Goal: Task Accomplishment & Management: Use online tool/utility

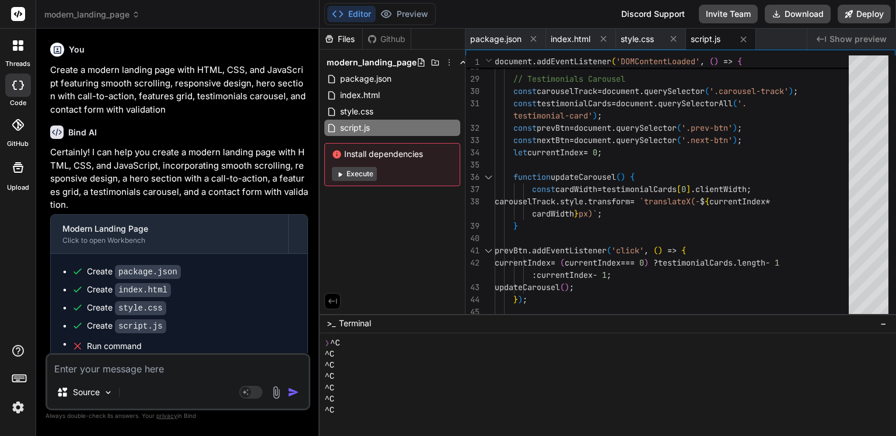
scroll to position [55, 0]
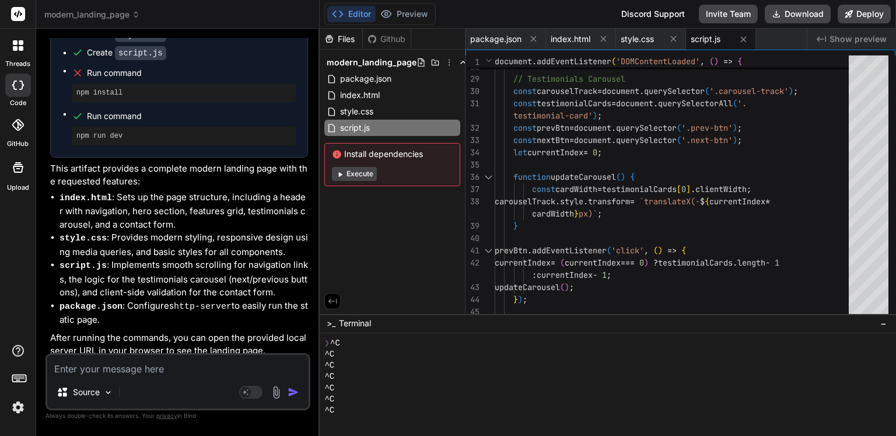
click at [364, 175] on button "Execute" at bounding box center [354, 174] width 45 height 14
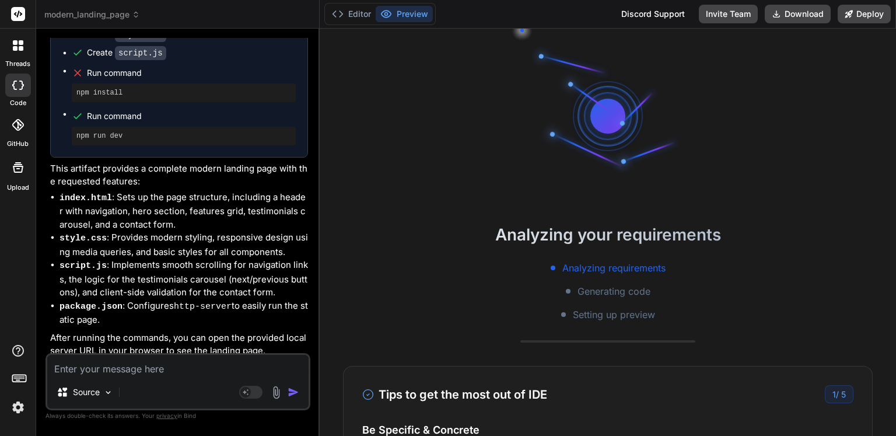
scroll to position [67, 0]
click at [400, 15] on button "Preview" at bounding box center [404, 14] width 57 height 16
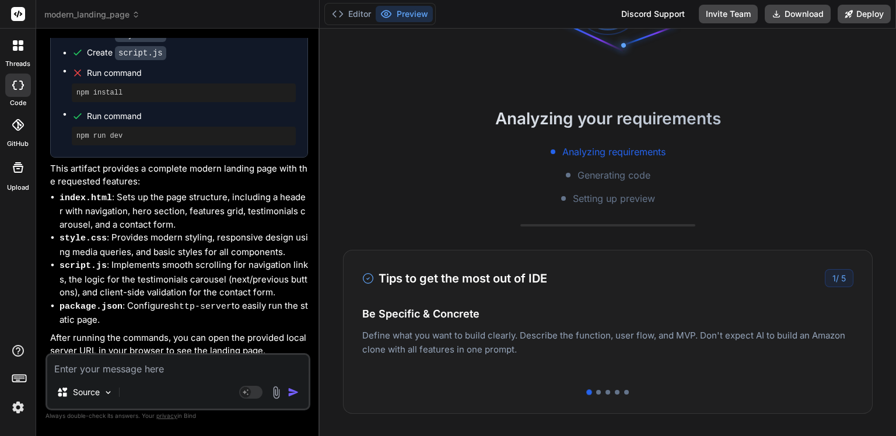
scroll to position [117, 0]
click at [596, 391] on div at bounding box center [598, 391] width 5 height 5
click at [606, 392] on div at bounding box center [608, 391] width 5 height 5
click at [615, 393] on div at bounding box center [617, 391] width 5 height 5
click at [606, 390] on div at bounding box center [608, 391] width 5 height 5
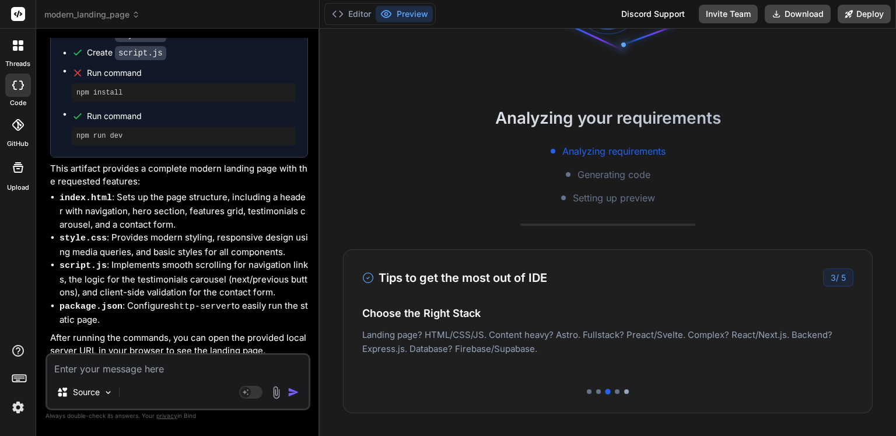
click at [624, 392] on div at bounding box center [626, 391] width 5 height 5
click at [615, 392] on div at bounding box center [617, 391] width 5 height 5
click at [606, 389] on div at bounding box center [608, 391] width 5 height 5
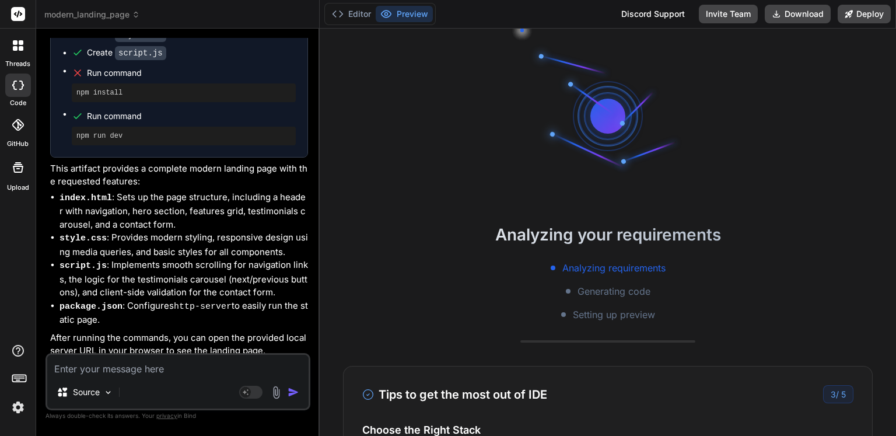
scroll to position [0, 0]
click at [345, 14] on button "Editor" at bounding box center [351, 14] width 48 height 16
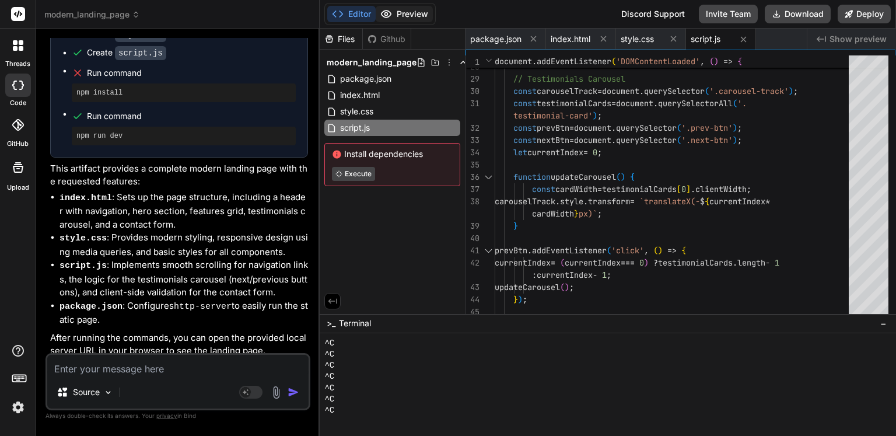
click at [399, 12] on button "Preview" at bounding box center [404, 14] width 57 height 16
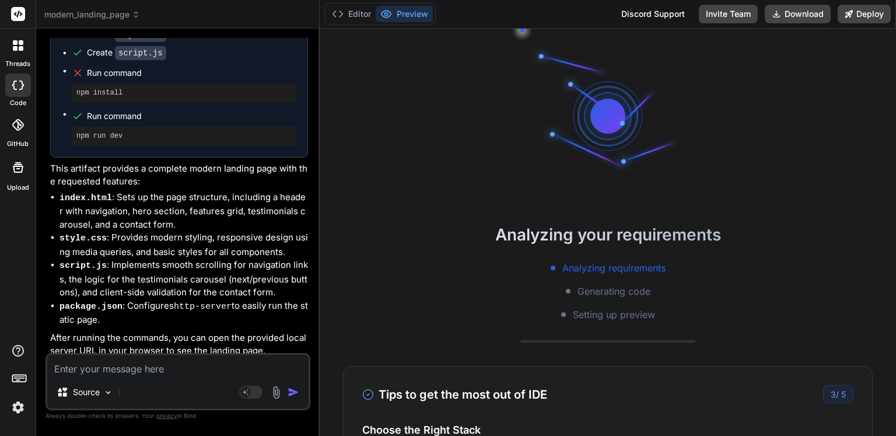
click at [16, 94] on div at bounding box center [18, 85] width 26 height 23
click at [16, 119] on icon at bounding box center [18, 125] width 12 height 12
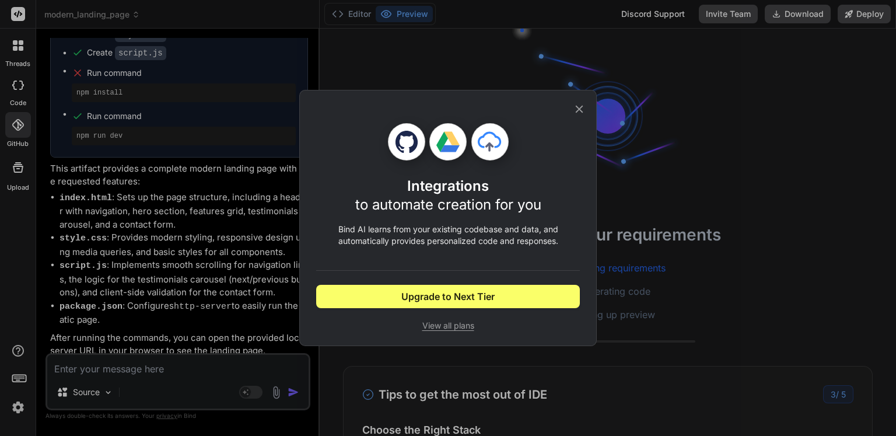
click at [465, 327] on span "View all plans" at bounding box center [448, 326] width 264 height 12
click at [581, 107] on icon at bounding box center [580, 110] width 8 height 8
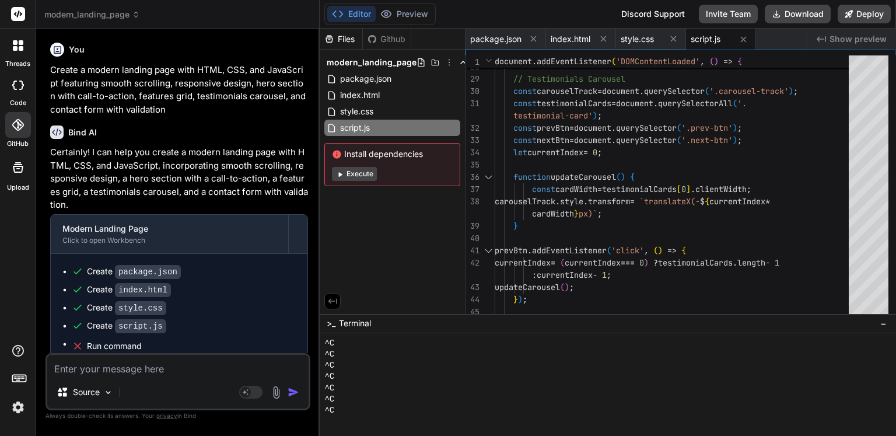
click at [21, 50] on icon at bounding box center [21, 48] width 5 height 5
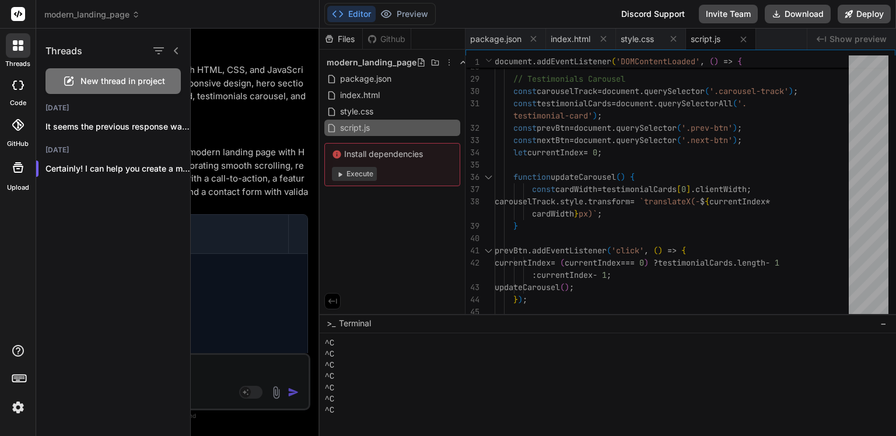
click at [21, 81] on icon at bounding box center [21, 85] width 5 height 9
type textarea "x"
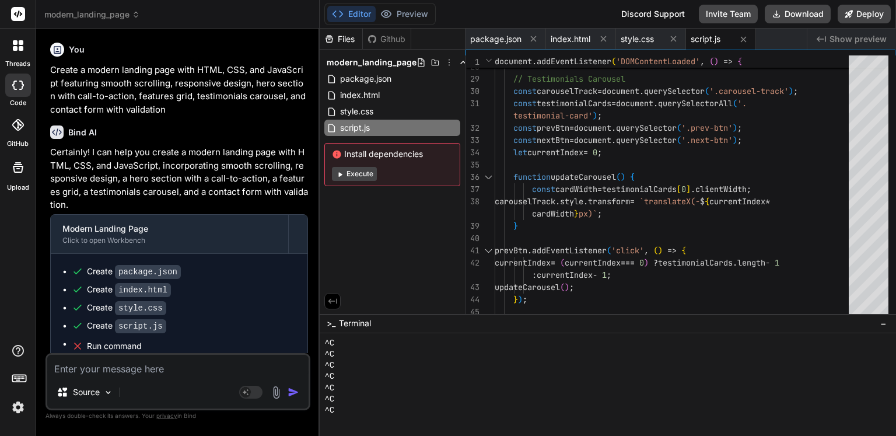
click at [20, 128] on icon at bounding box center [18, 125] width 12 height 12
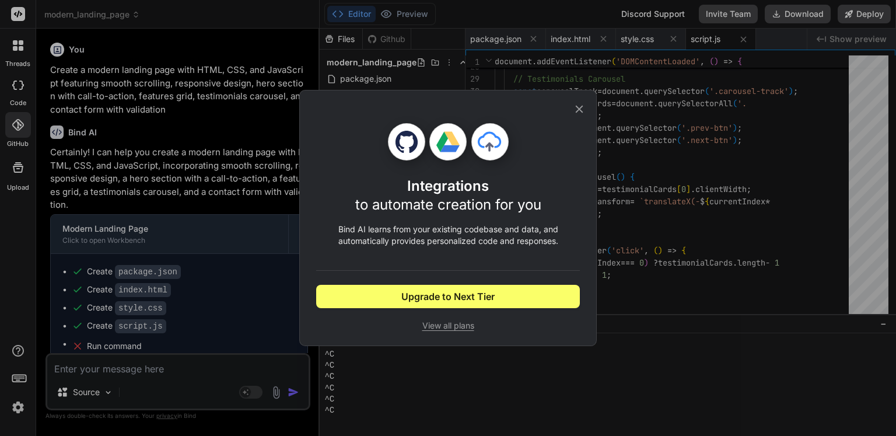
click at [25, 268] on div "Integrations to automate creation for you Bind AI learns from your existing cod…" at bounding box center [448, 218] width 896 height 436
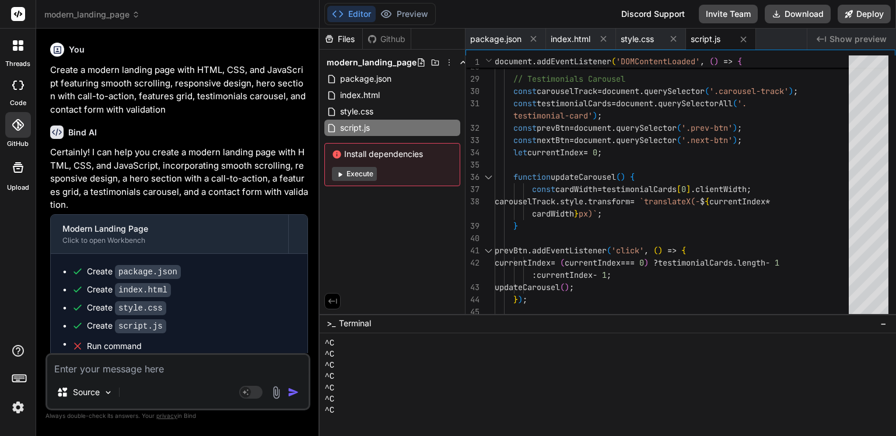
click at [850, 40] on span "Show preview" at bounding box center [858, 39] width 57 height 12
click at [710, 34] on span "script.js" at bounding box center [706, 39] width 30 height 12
click at [656, 34] on div "style.css" at bounding box center [641, 39] width 41 height 12
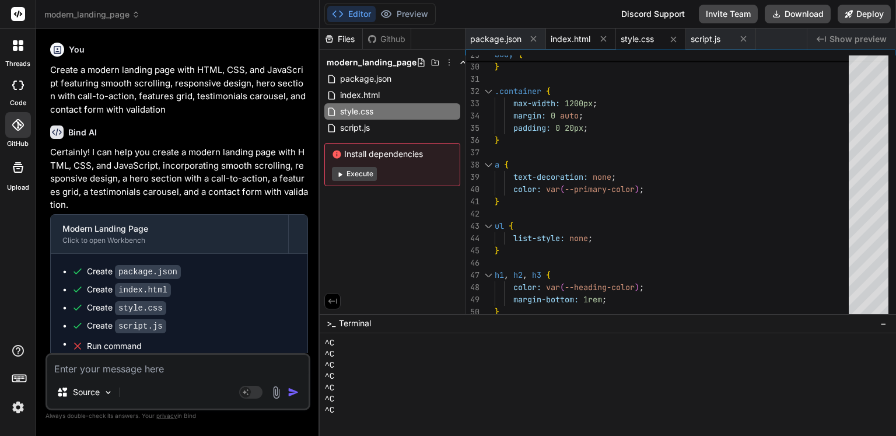
click at [577, 37] on span "index.html" at bounding box center [571, 39] width 40 height 12
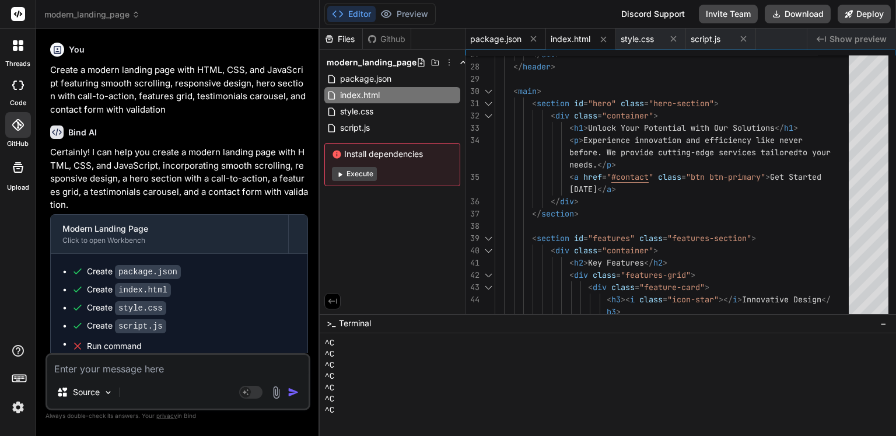
click at [502, 35] on span "package.json" at bounding box center [495, 39] width 51 height 12
type textarea ""license": "ISC", "dependencies": { "http-server": "^14.1.1" } }"
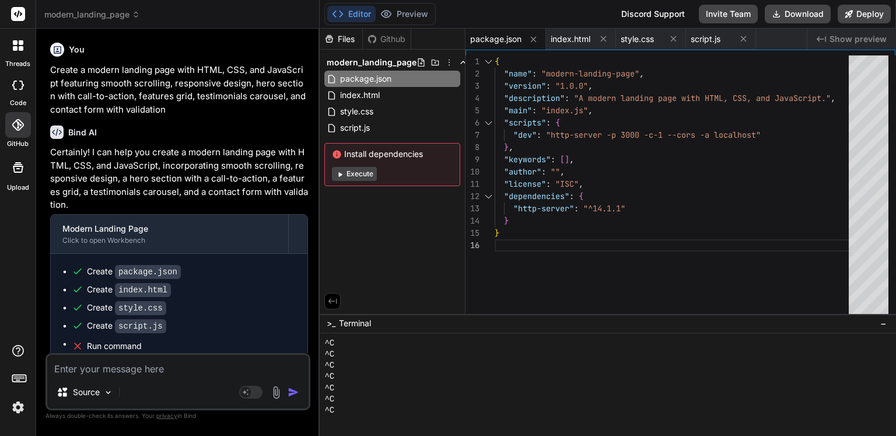
click at [364, 173] on button "Execute" at bounding box center [354, 174] width 45 height 14
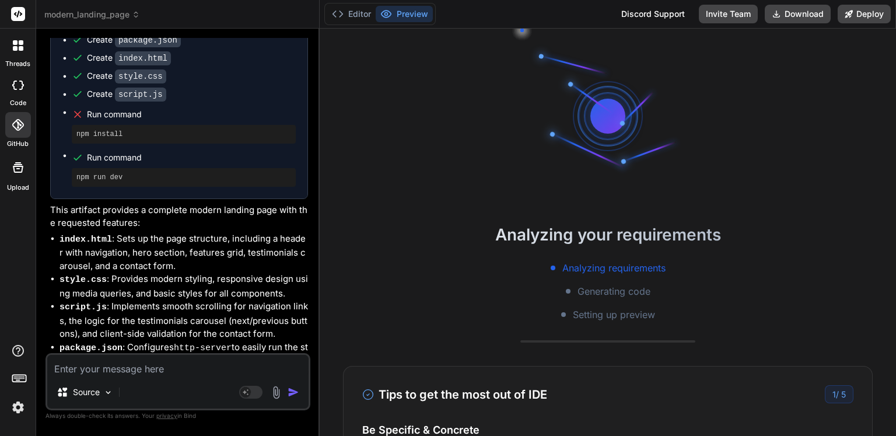
scroll to position [233, 0]
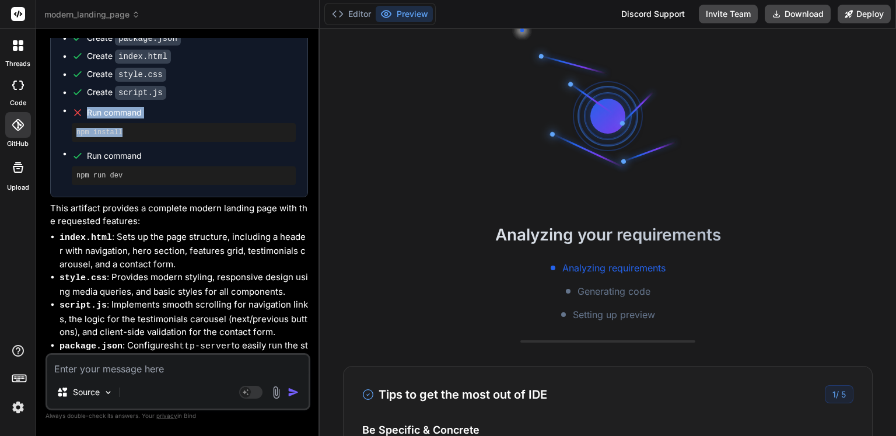
drag, startPoint x: 129, startPoint y: 131, endPoint x: 75, endPoint y: 109, distance: 58.9
click at [75, 109] on li "Run command npm install" at bounding box center [184, 122] width 224 height 37
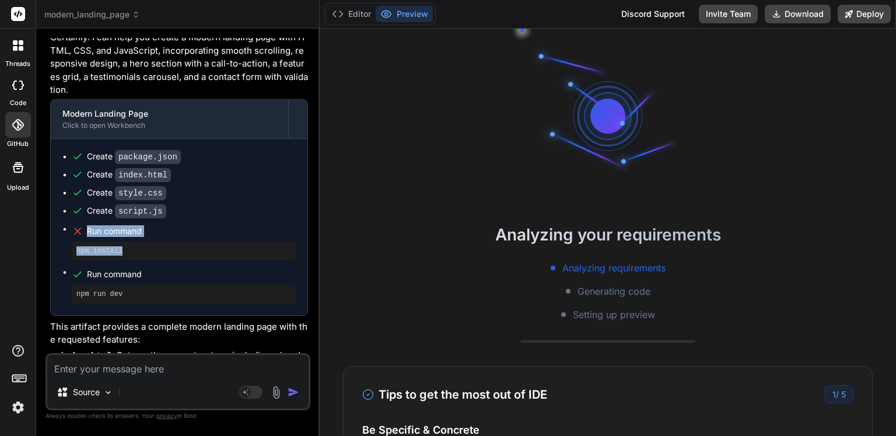
scroll to position [0, 0]
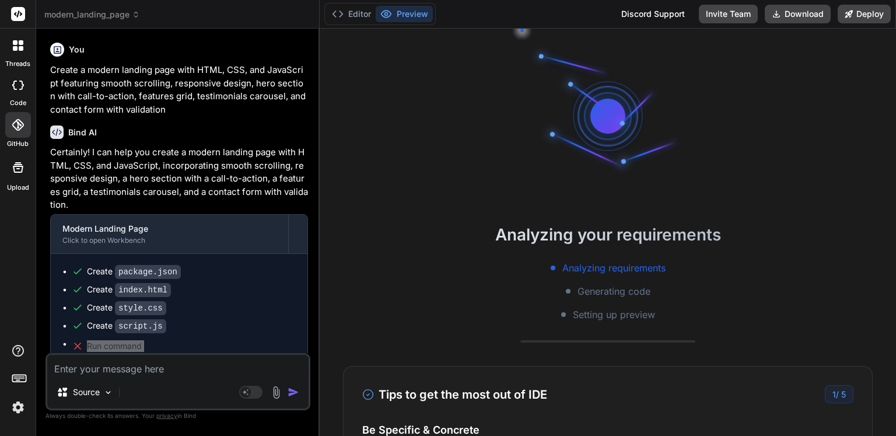
type textarea "x"
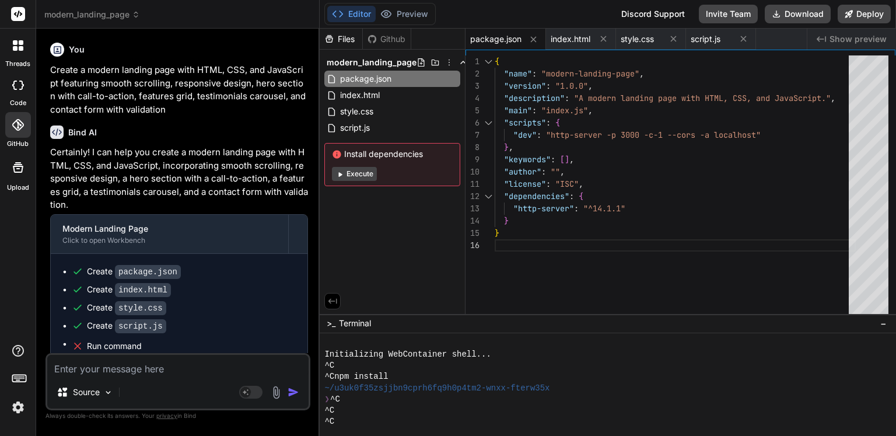
click at [337, 150] on icon at bounding box center [337, 154] width 8 height 8
click at [446, 60] on icon at bounding box center [449, 62] width 9 height 9
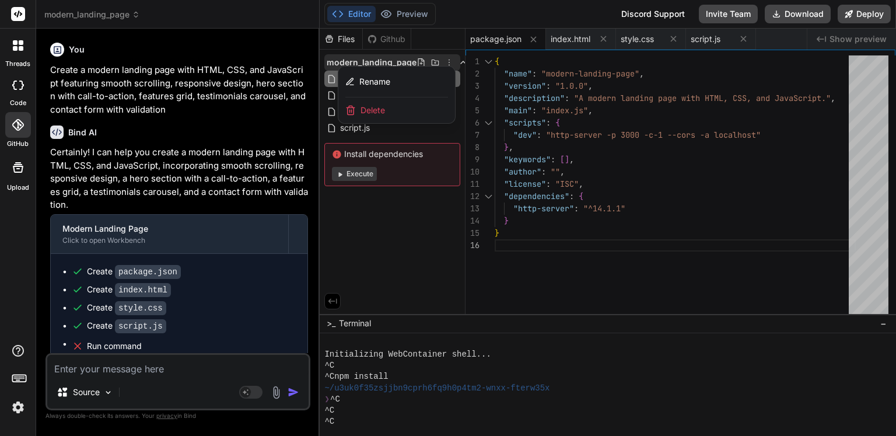
click at [446, 16] on div "Editor Preview Disabled until preview for your project is generated Discord Sup…" at bounding box center [608, 14] width 577 height 29
click at [462, 17] on div "Editor Preview Disabled until preview for your project is generated Discord Sup…" at bounding box center [608, 14] width 577 height 29
click at [153, 376] on div "Source Agent Mode. When this toggle is activated, AI automatically makes decisi…" at bounding box center [178, 381] width 265 height 57
drag, startPoint x: 158, startPoint y: 367, endPoint x: 166, endPoint y: 372, distance: 9.9
click at [159, 360] on textarea at bounding box center [177, 365] width 261 height 21
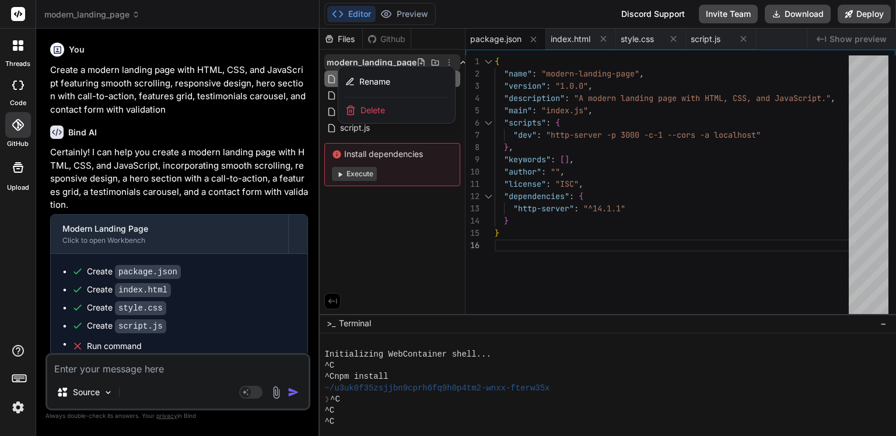
type textarea "i"
type textarea "x"
type textarea "it"
type textarea "x"
type textarea "it"
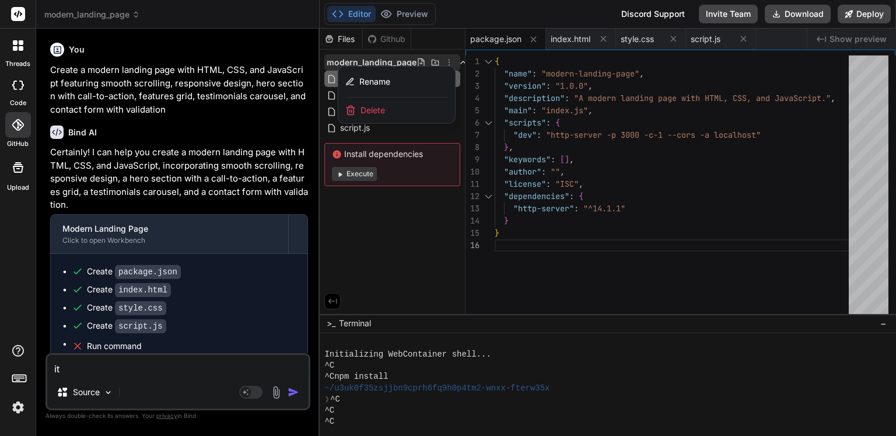
type textarea "x"
type textarea "it i"
type textarea "x"
type textarea "it is"
type textarea "x"
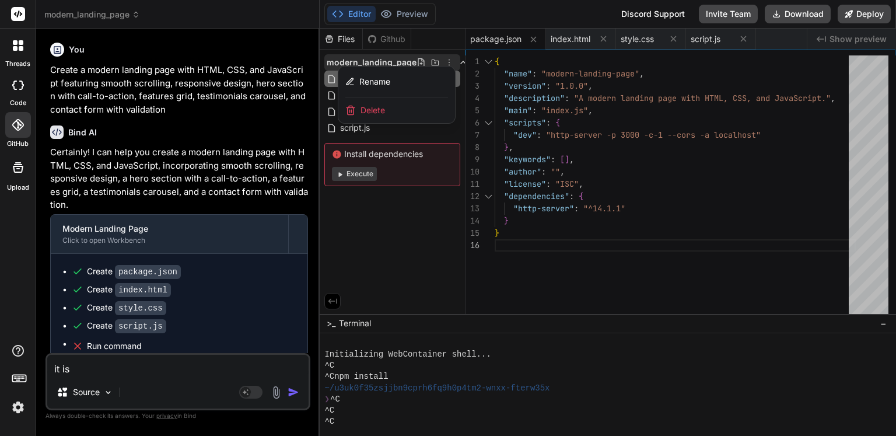
type textarea "it isn"
type textarea "x"
type textarea "it isn'"
type textarea "x"
type textarea "it isn't"
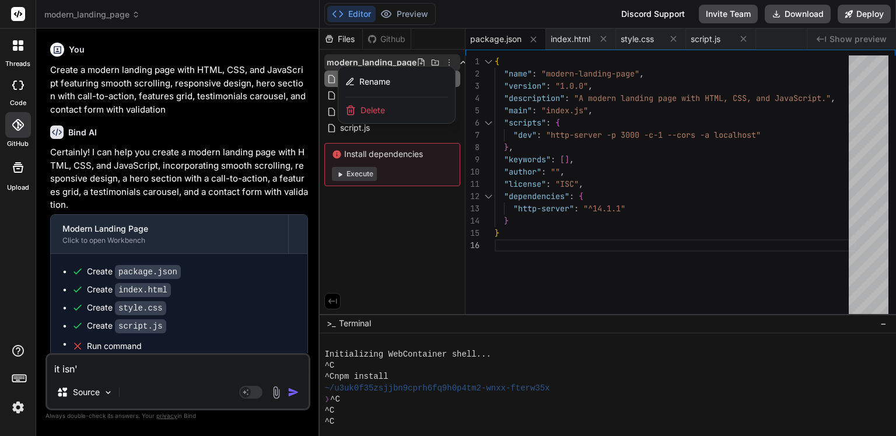
type textarea "x"
type textarea "it isn't"
type textarea "x"
type textarea "it isn't i"
type textarea "x"
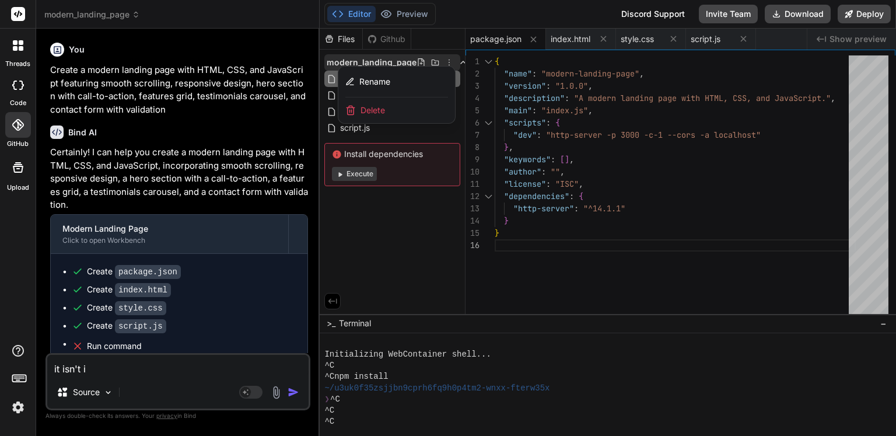
type textarea "it isn't in"
type textarea "x"
type textarea "it isn't ins"
type textarea "x"
type textarea "it isn't inst"
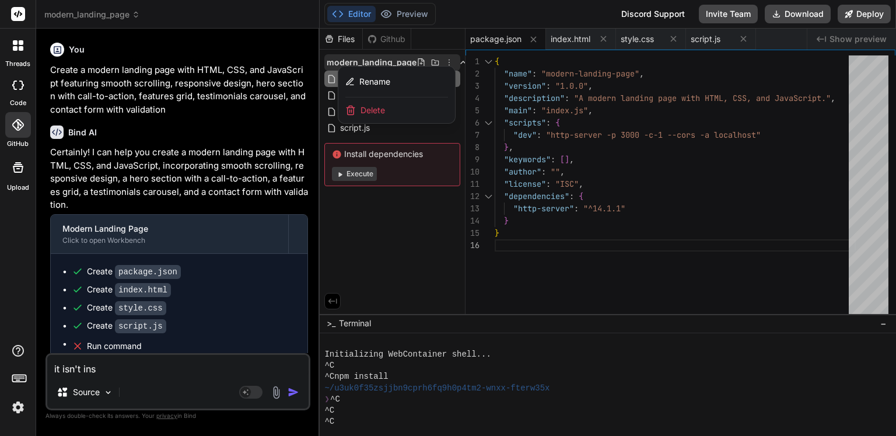
type textarea "x"
type textarea "it isn't insta"
type textarea "x"
type textarea "it isn't instal"
type textarea "x"
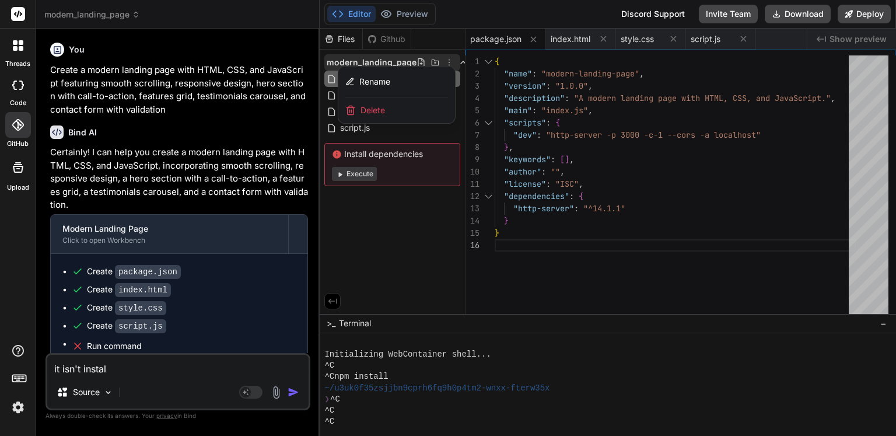
type textarea "it isn't install"
type textarea "x"
type textarea "it isn't installi"
type textarea "x"
type textarea "it isn't installin"
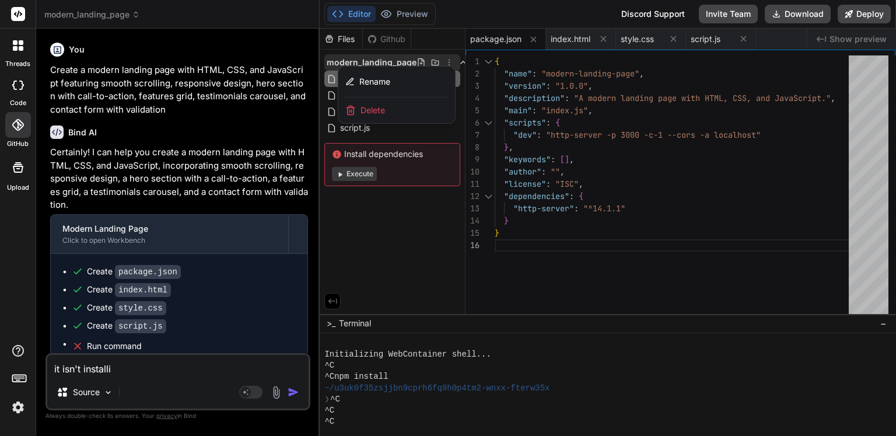
type textarea "x"
type textarea "it isn't installing"
type textarea "x"
type textarea "it isn't installing"
type textarea "x"
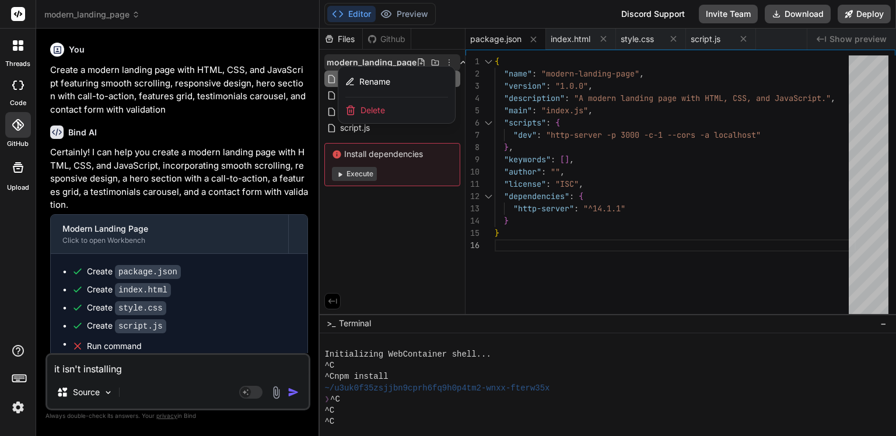
type textarea "it isn't installing d"
type textarea "x"
type textarea "it isn't installing de"
type textarea "x"
type textarea "it isn't installing dep"
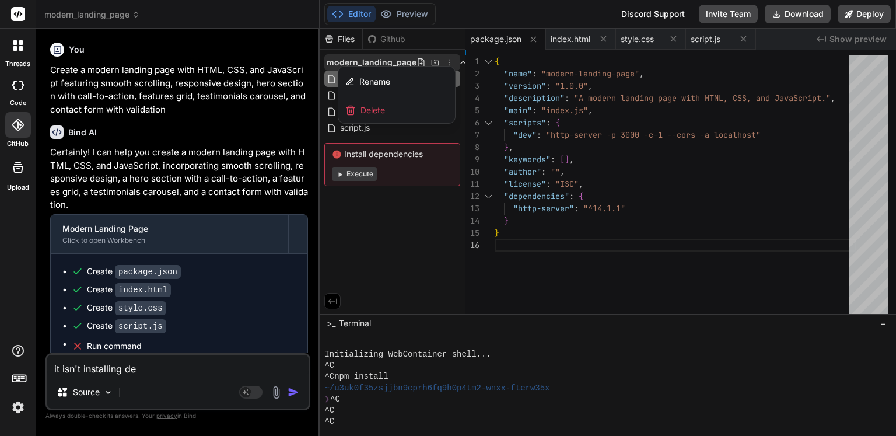
type textarea "x"
type textarea "it isn't installing depe"
type textarea "x"
type textarea "it isn't installing [MEDICAL_DATA]"
type textarea "x"
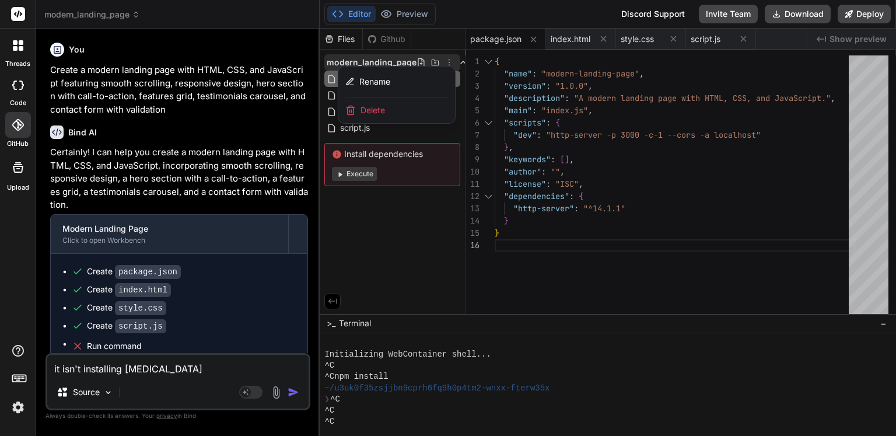
type textarea "it isn't installing depend"
type textarea "x"
type textarea "it isn't installing depende"
type textarea "x"
type textarea "it isn't installing dependen"
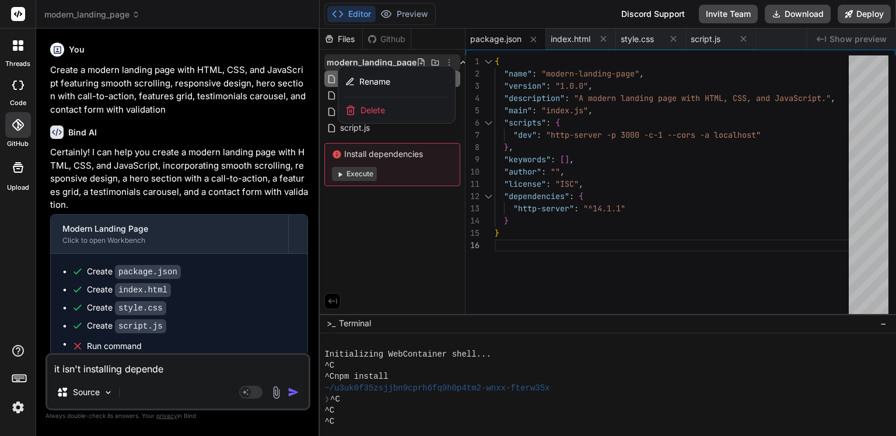
type textarea "x"
type textarea "it isn't installing dependenc"
type textarea "x"
type textarea "it isn't installing dependenci"
type textarea "x"
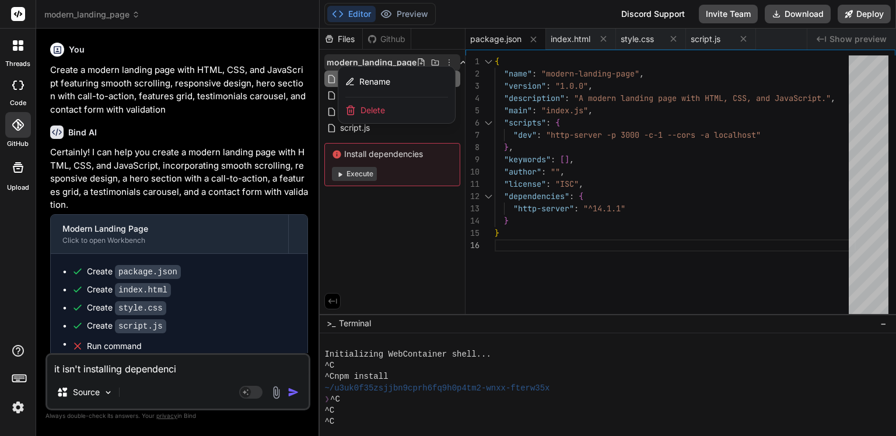
type textarea "it isn't installing dependencie"
type textarea "x"
type textarea "it isn't installing dependencies"
type textarea "x"
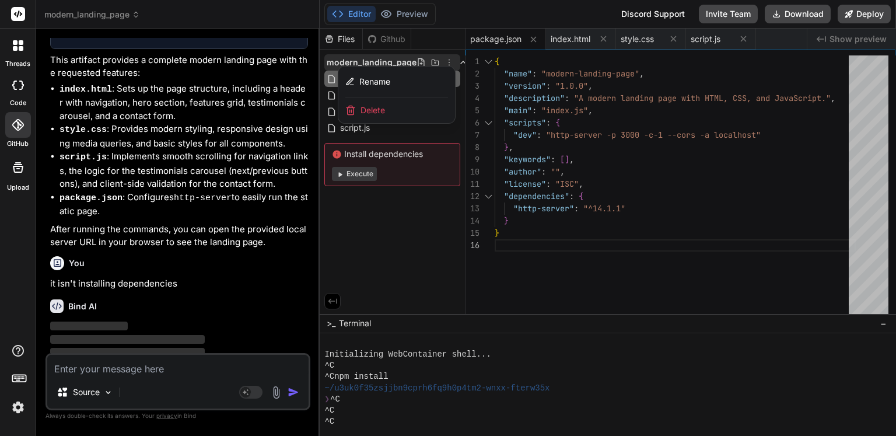
scroll to position [395, 0]
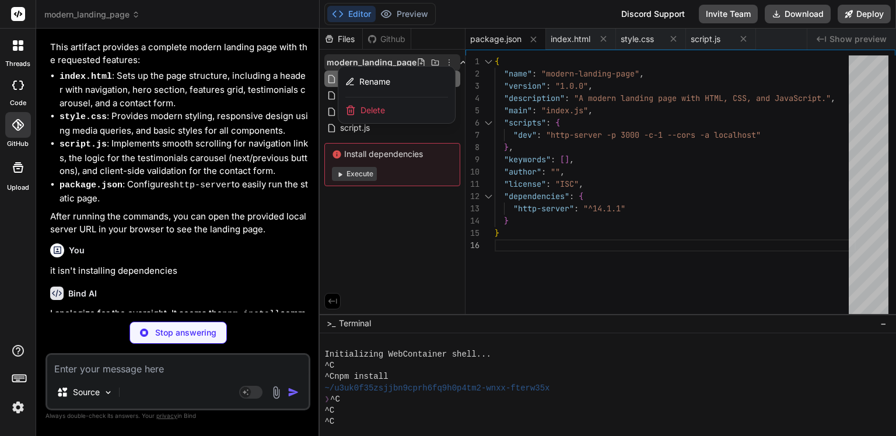
type textarea "x"
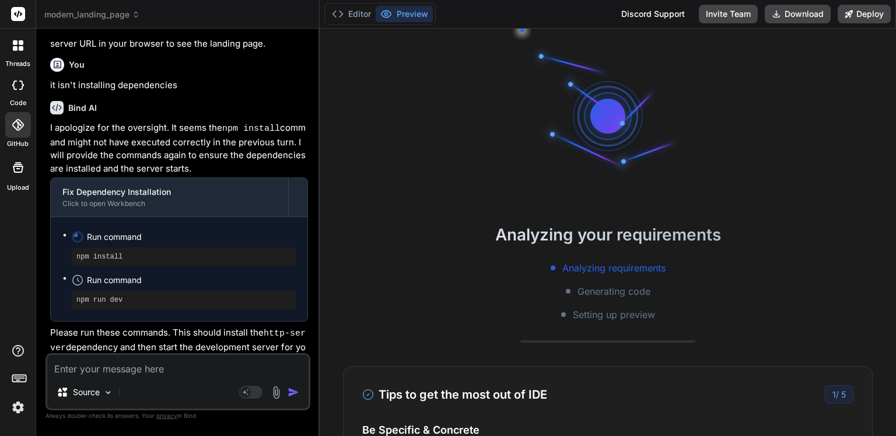
scroll to position [587, 0]
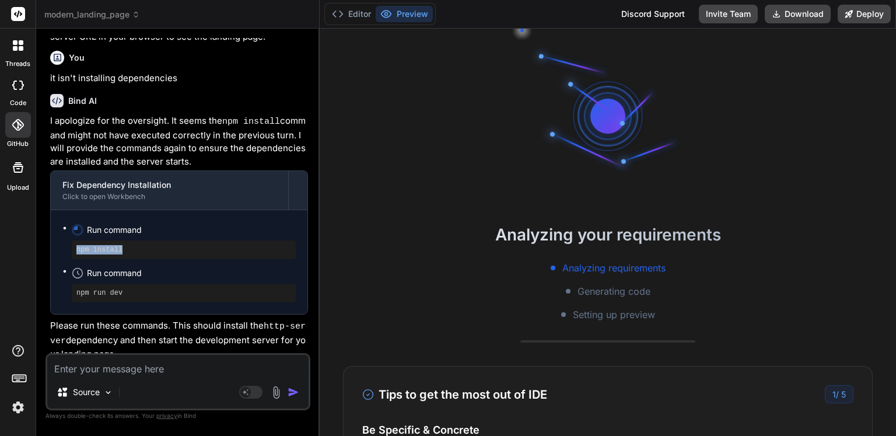
drag, startPoint x: 127, startPoint y: 244, endPoint x: 60, endPoint y: 243, distance: 66.5
click at [60, 243] on div "Run command npm install Run command npm run dev" at bounding box center [179, 262] width 257 height 104
copy pre "npm install"
click at [121, 366] on textarea at bounding box center [177, 365] width 261 height 21
paste textarea "npm install"
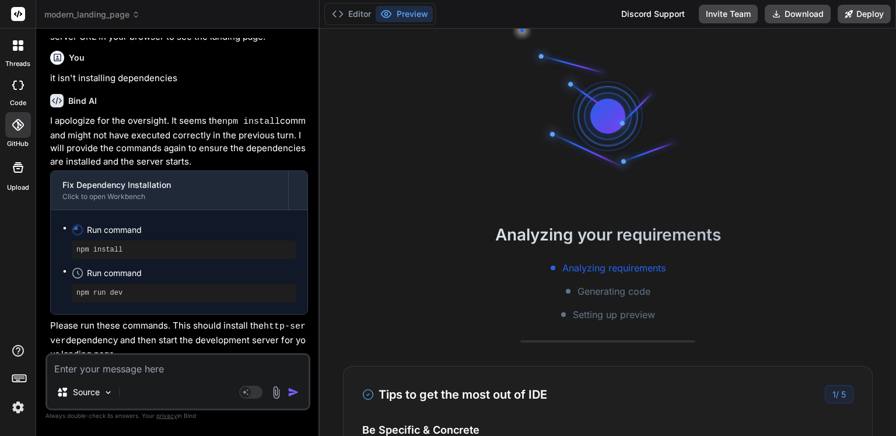
type textarea "npm install"
type textarea "x"
type textarea "npm install"
click at [292, 391] on img "button" at bounding box center [294, 392] width 12 height 12
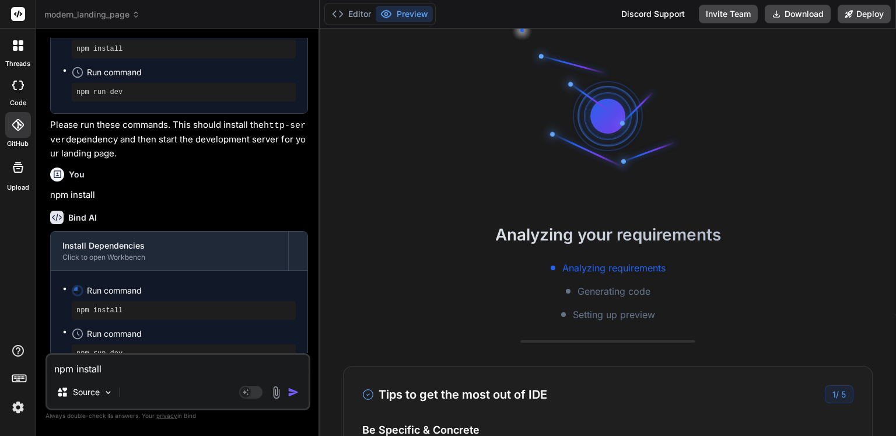
scroll to position [800, 0]
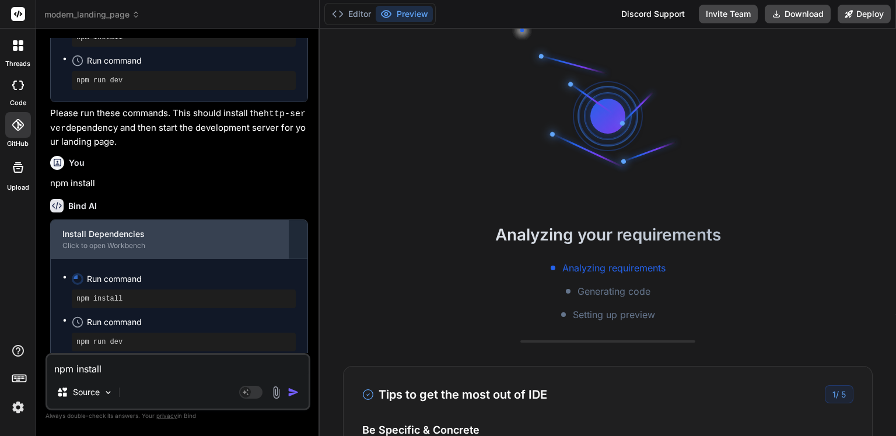
click at [110, 241] on div "Click to open Workbench" at bounding box center [169, 245] width 214 height 9
click at [170, 241] on div "Click to open Workbench" at bounding box center [169, 245] width 214 height 9
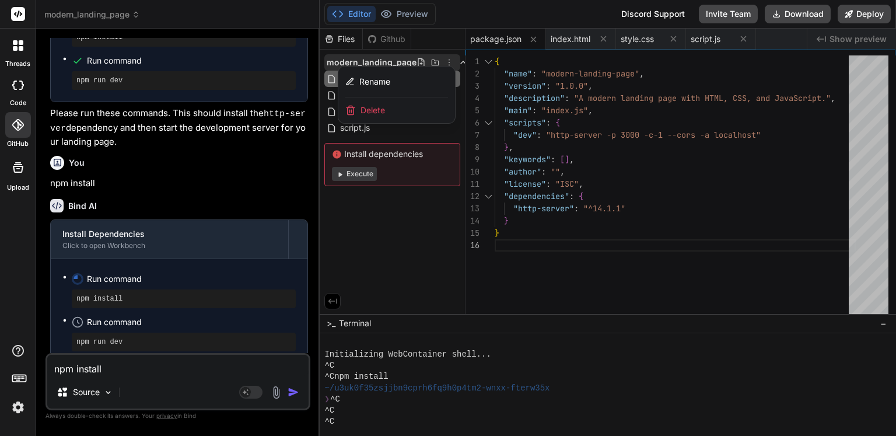
type textarea "x"
click at [432, 246] on div at bounding box center [608, 232] width 577 height 407
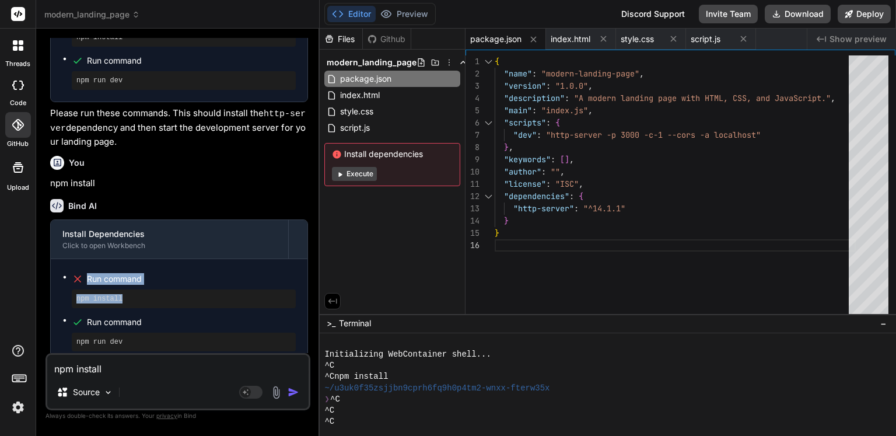
drag, startPoint x: 132, startPoint y: 288, endPoint x: 56, endPoint y: 271, distance: 77.6
click at [55, 271] on div "Run command npm install Run command npm run dev" at bounding box center [179, 311] width 257 height 104
copy li "Run command npm install"
click at [142, 372] on textarea "npm install" at bounding box center [177, 365] width 261 height 21
type textarea "I"
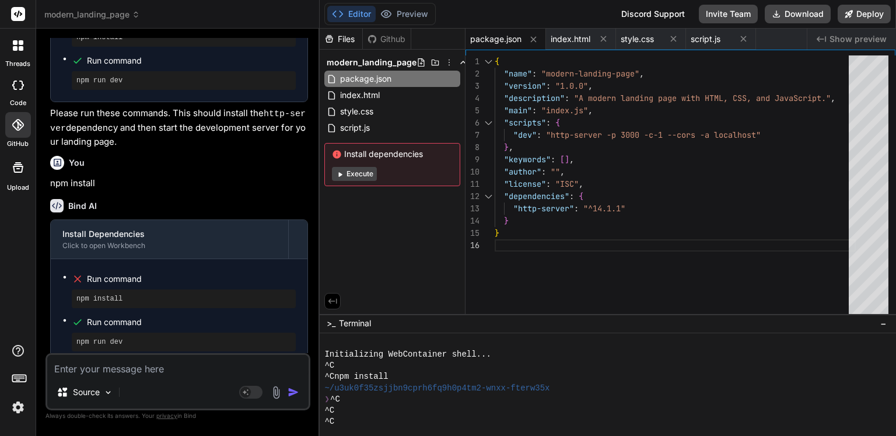
type textarea "x"
type textarea "It"
type textarea "x"
type textarea "It"
type textarea "x"
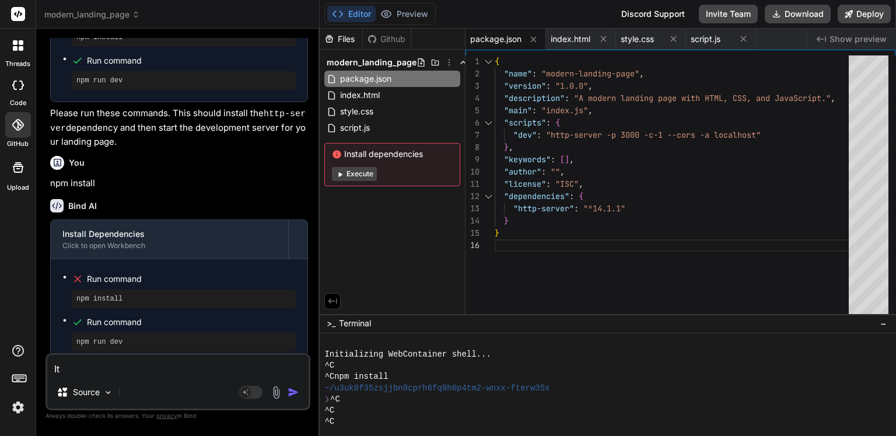
type textarea "It w"
type textarea "x"
type textarea "It wo"
type textarea "x"
type textarea "It won"
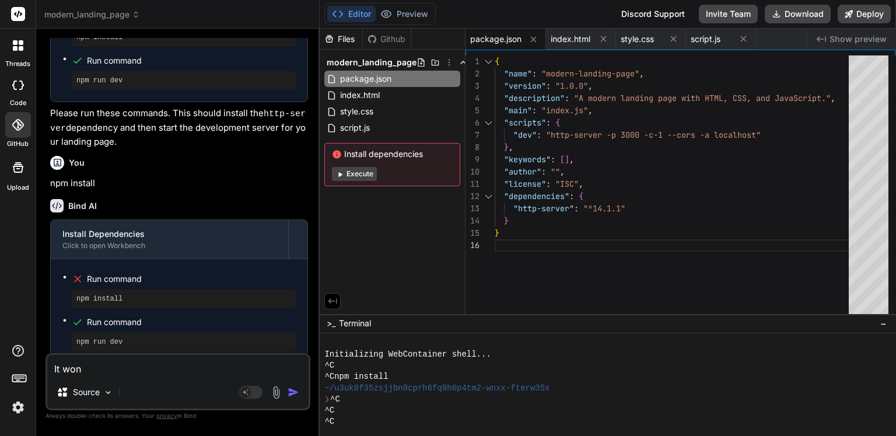
type textarea "x"
type textarea "It won'"
type textarea "x"
type textarea "It won't"
type textarea "x"
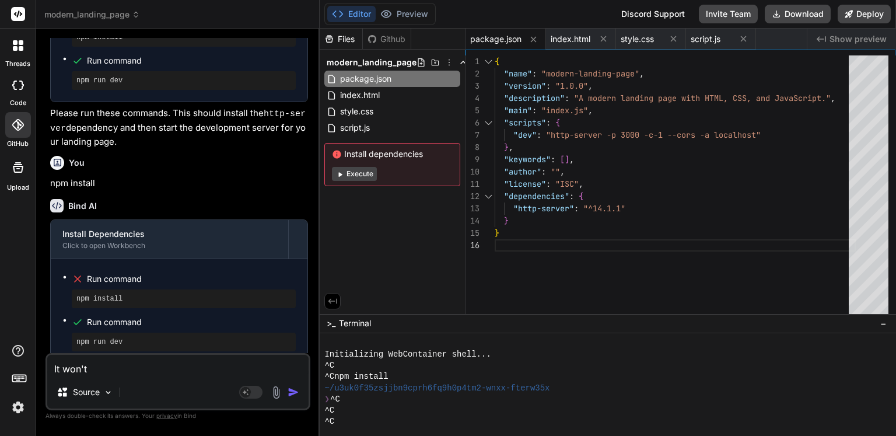
type textarea "It won't"
type textarea "x"
type textarea "It won't ""
type textarea "x"
paste textarea "Run command npm install"
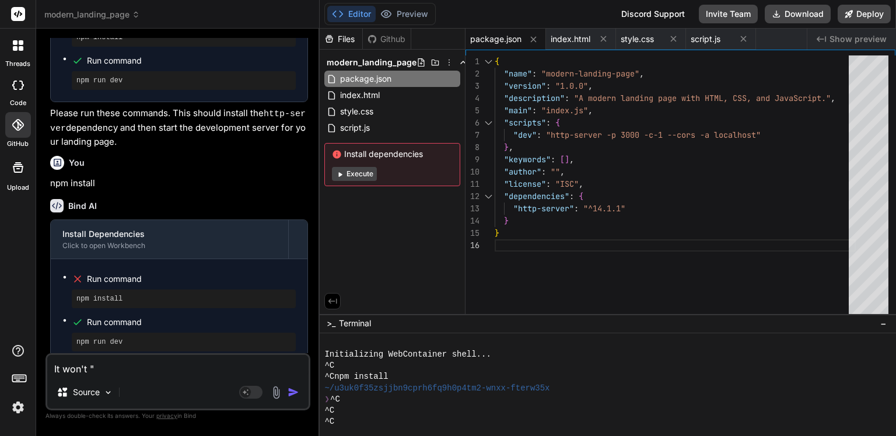
type textarea "It won't "Run command npm install"
type textarea "x"
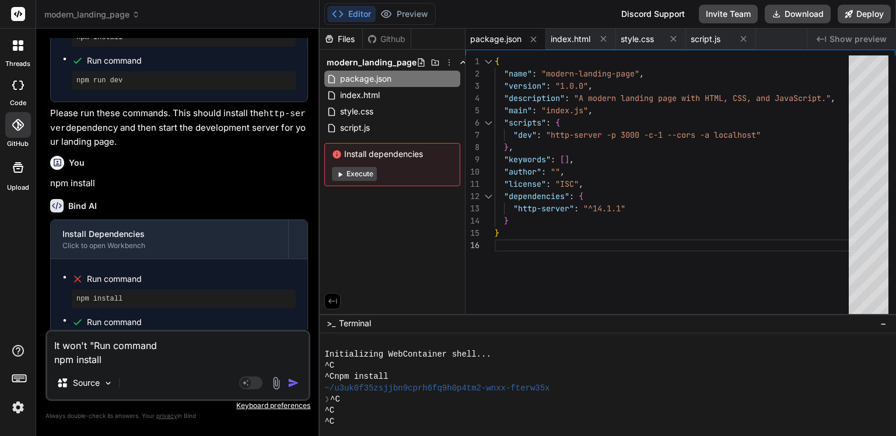
type textarea "It won't "Run command npm install""
type textarea "x"
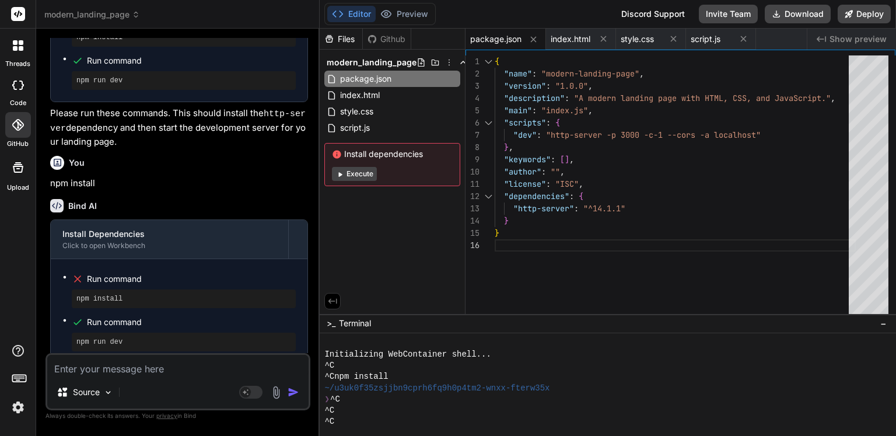
scroll to position [920, 0]
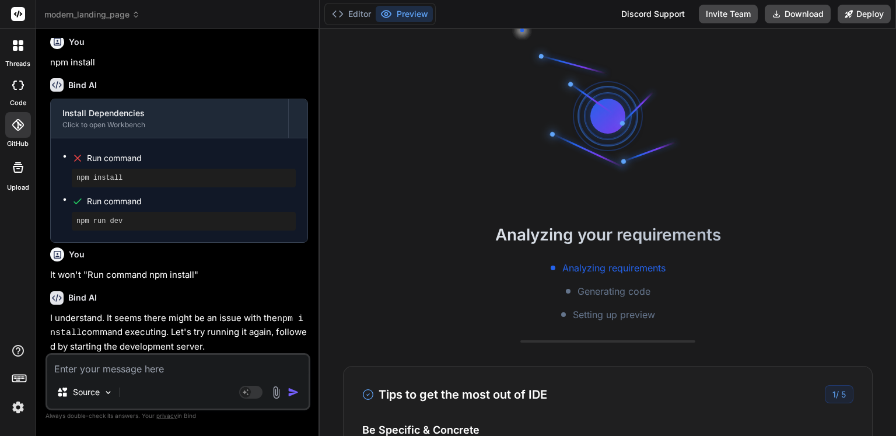
type textarea "x"
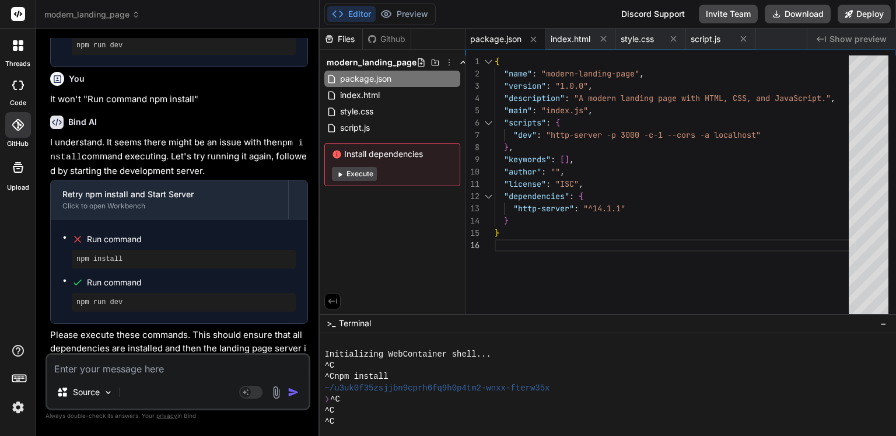
scroll to position [1100, 0]
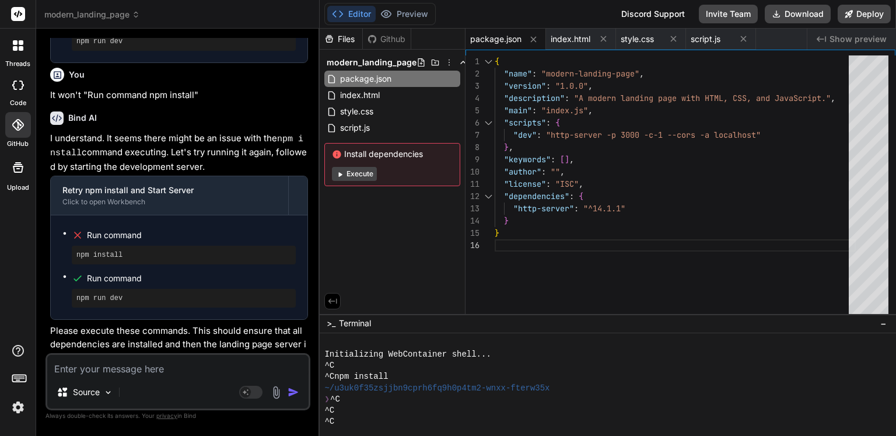
click at [119, 273] on span "Run command" at bounding box center [191, 279] width 209 height 12
click at [108, 250] on pre "npm install" at bounding box center [183, 254] width 215 height 9
click at [154, 229] on span "Run command" at bounding box center [191, 235] width 209 height 12
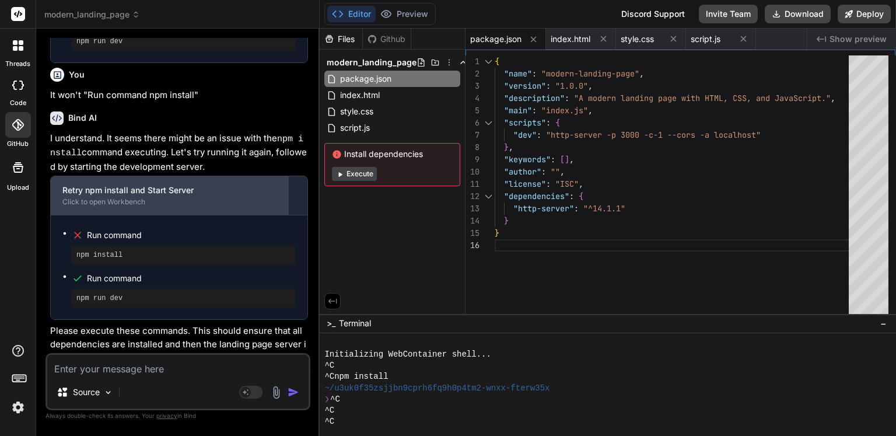
click at [142, 184] on div "Retry npm install and Start Server" at bounding box center [169, 190] width 214 height 12
click at [181, 184] on div "Retry npm install and Start Server" at bounding box center [169, 190] width 214 height 12
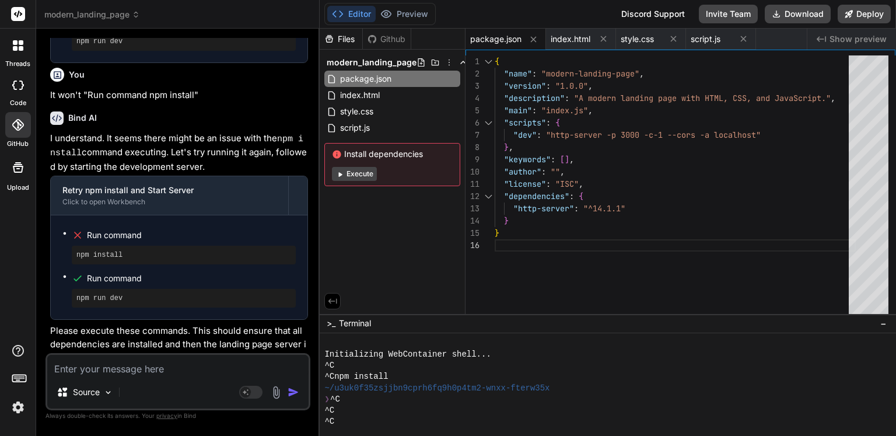
click at [148, 360] on textarea at bounding box center [177, 365] width 261 height 21
click at [200, 364] on textarea at bounding box center [177, 365] width 261 height 21
type textarea "I"
type textarea "x"
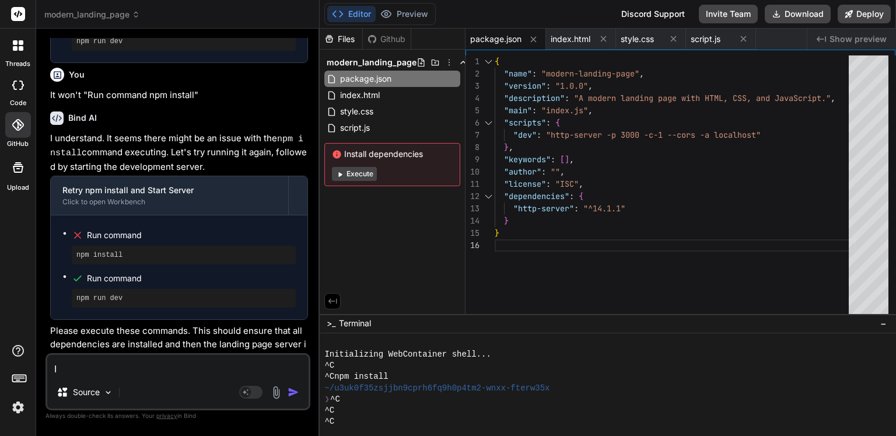
type textarea "I"
type textarea "x"
type textarea "I"
type textarea "x"
type textarea "It"
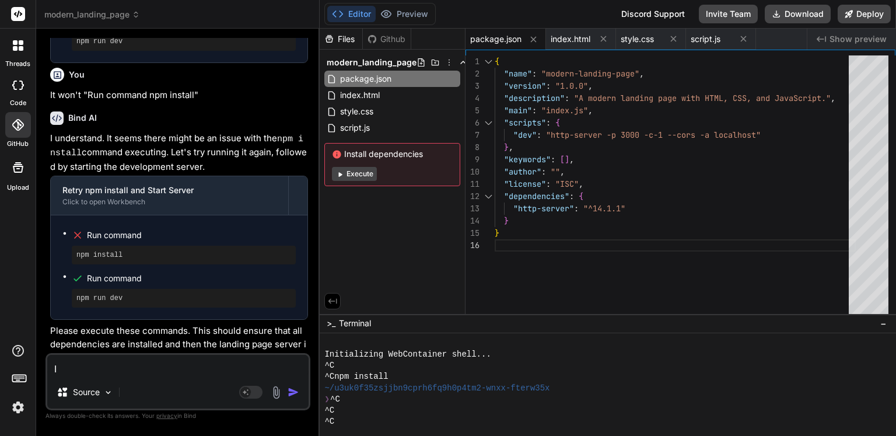
type textarea "x"
type textarea "Iti"
type textarea "x"
type textarea "Iti"
type textarea "x"
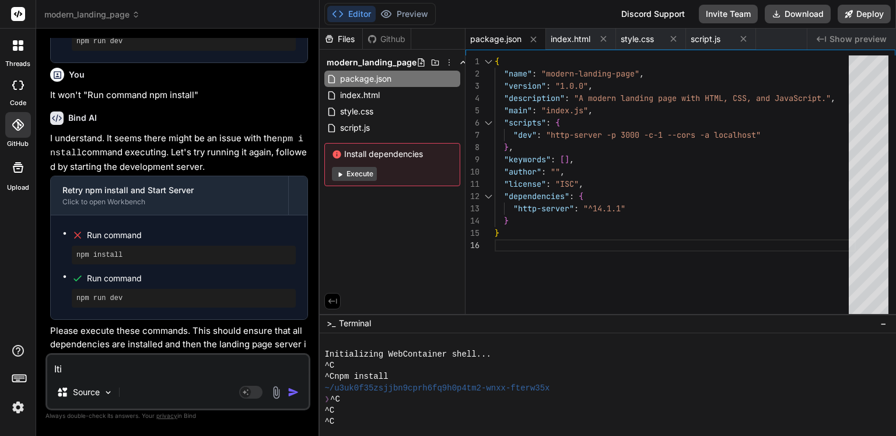
type textarea "Iti"
type textarea "x"
type textarea "It"
type textarea "x"
type textarea "It"
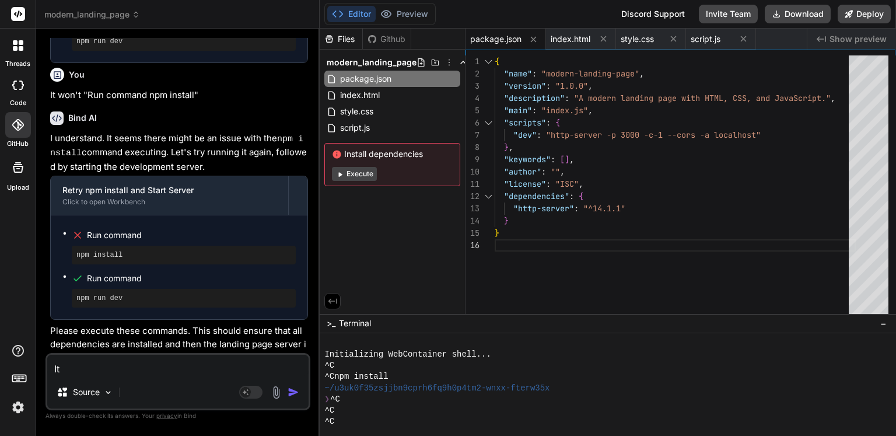
type textarea "x"
type textarea "It i"
type textarea "x"
type textarea "It is"
type textarea "x"
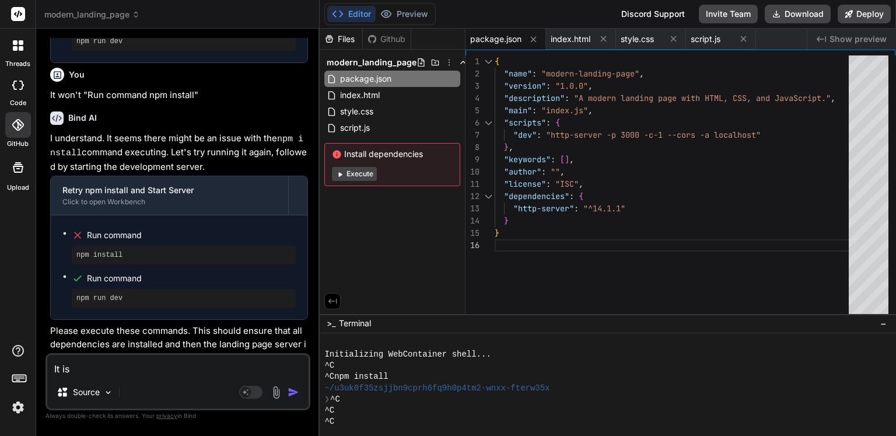
type textarea "It is"
type textarea "x"
type textarea "It is s"
type textarea "x"
type textarea "It is st"
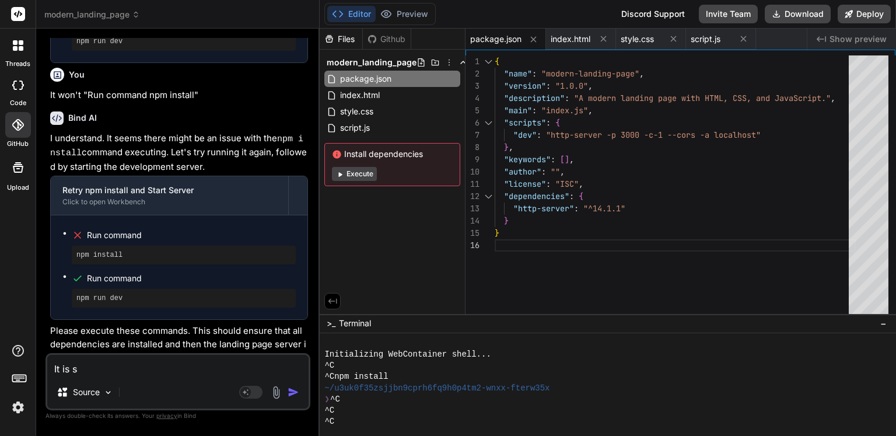
type textarea "x"
type textarea "It is sti"
type textarea "x"
type textarea "It is stil"
type textarea "x"
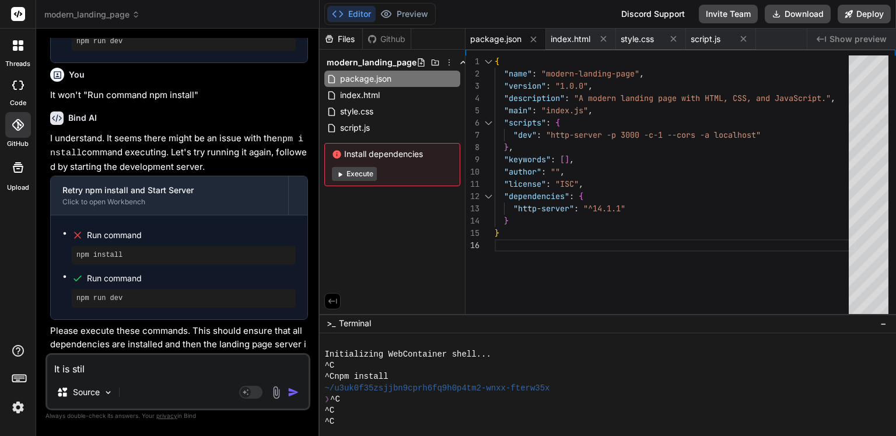
type textarea "It is still"
type textarea "x"
type textarea "It is still"
type textarea "x"
type textarea "It is still n"
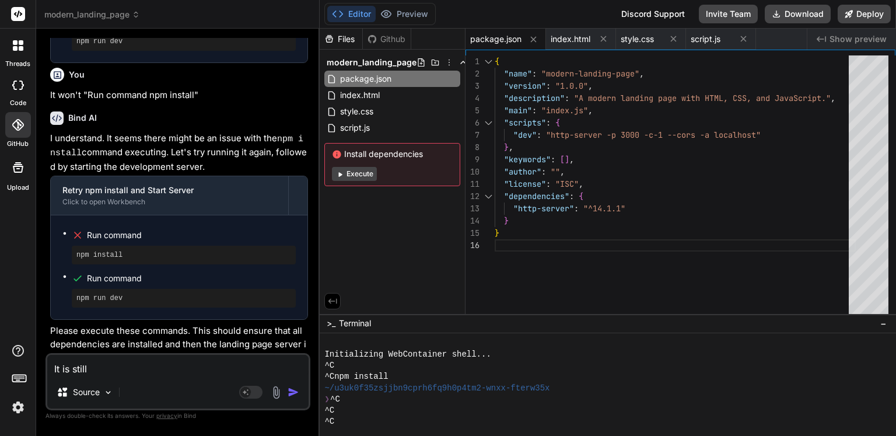
type textarea "x"
type textarea "It is still no"
type textarea "x"
type textarea "It is still not"
type textarea "x"
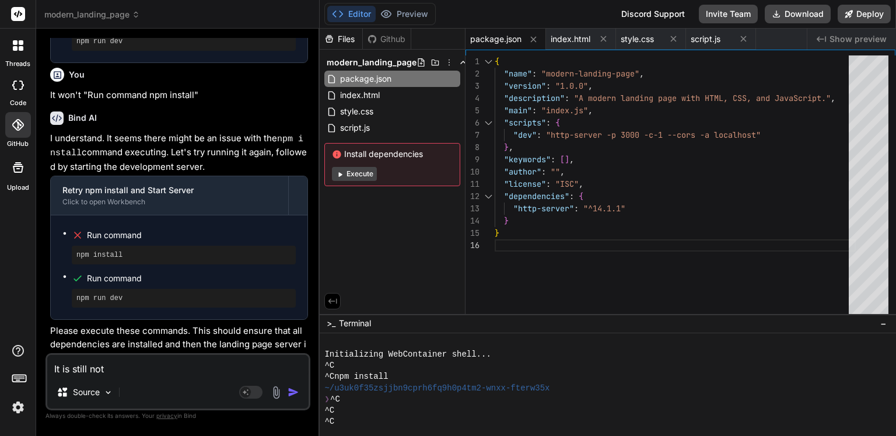
type textarea "It is still not"
type textarea "x"
type textarea "It is still not i"
type textarea "x"
type textarea "It is still not in"
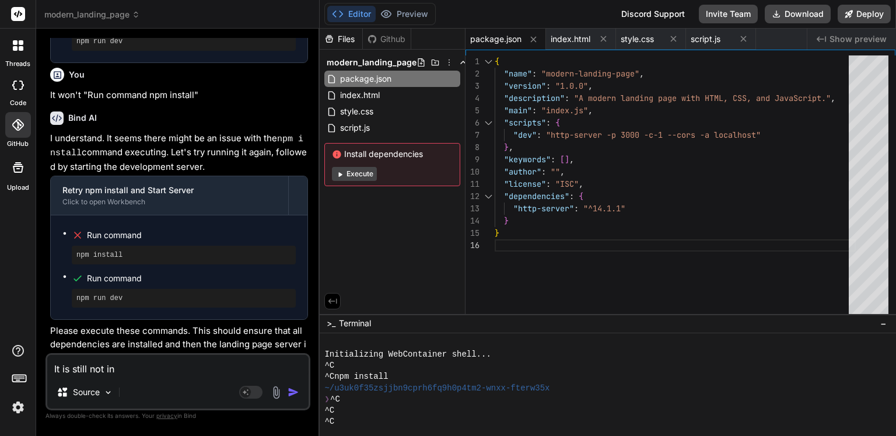
type textarea "x"
type textarea "It is still not ins"
type textarea "x"
type textarea "It is still not inst"
type textarea "x"
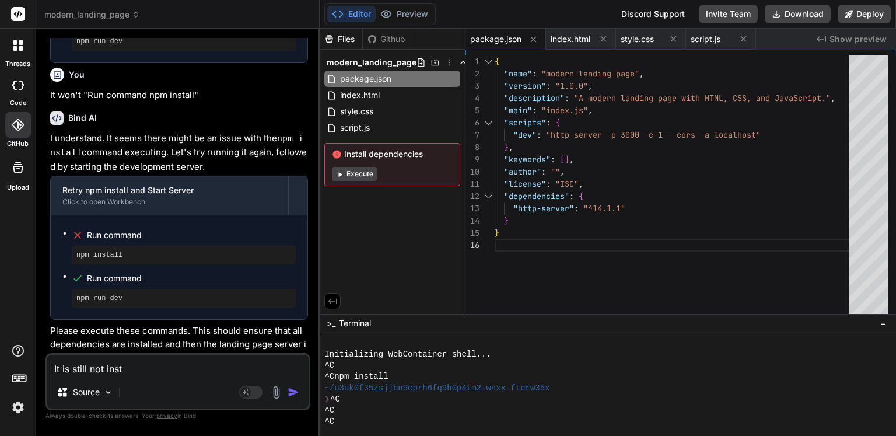
type textarea "It is still not insta"
type textarea "x"
type textarea "It is still not inst"
type textarea "x"
type textarea "It is still not ins"
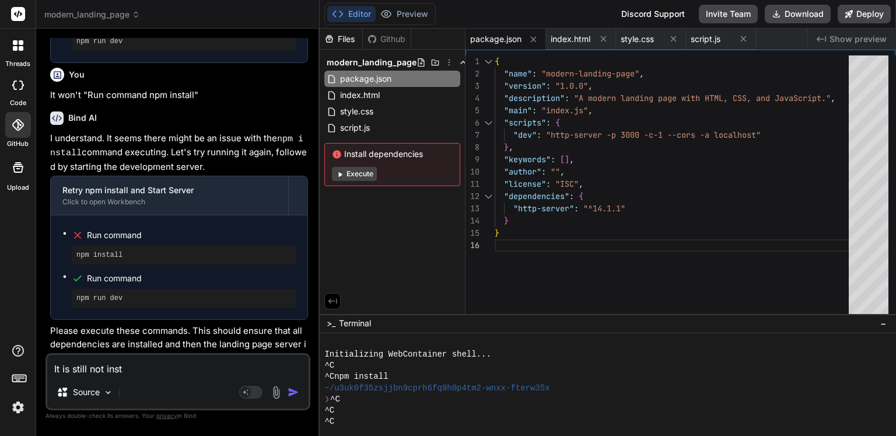
type textarea "x"
type textarea "It is still not in"
type textarea "x"
type textarea "It is still not i"
type textarea "x"
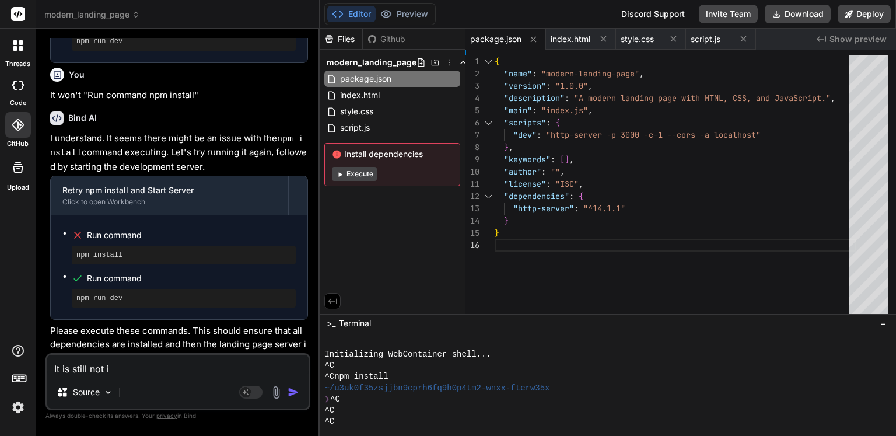
type textarea "It is still not"
type textarea "x"
type textarea "It is still not"
type textarea "x"
type textarea "It is still no"
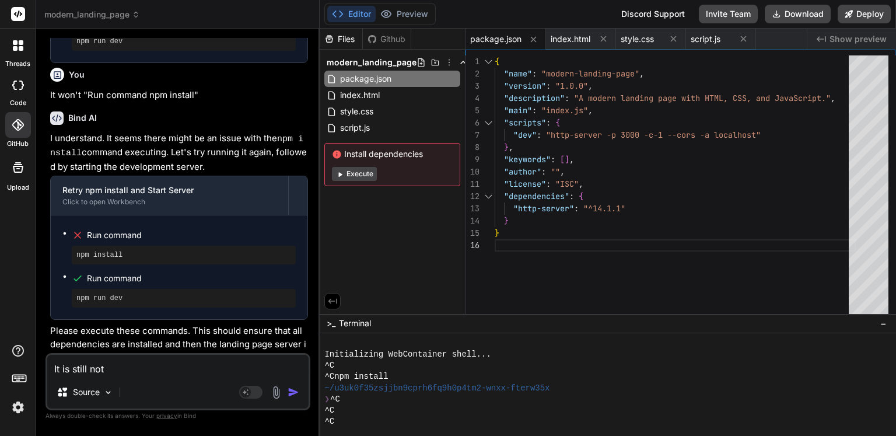
type textarea "x"
type textarea "It is still n"
type textarea "x"
type textarea "It is still"
type textarea "x"
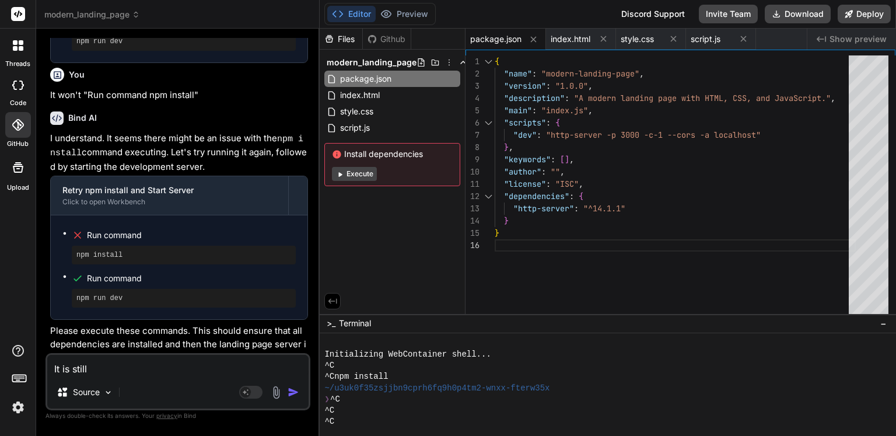
type textarea "It is still"
type textarea "x"
type textarea "It is stil"
type textarea "x"
type textarea "It is sti"
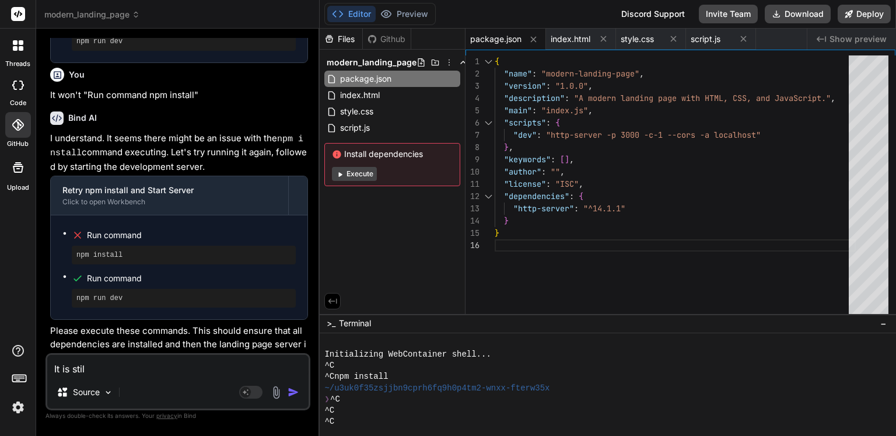
type textarea "x"
type textarea "It is st"
type textarea "x"
type textarea "It is s"
type textarea "x"
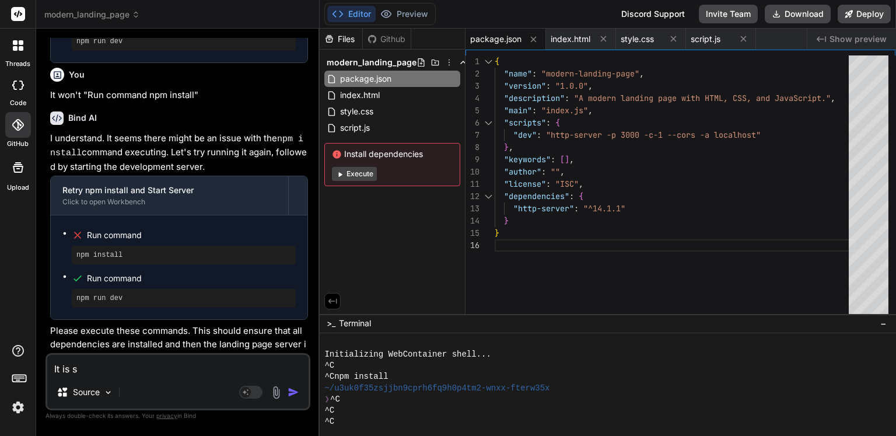
type textarea "It is"
type textarea "x"
type textarea "It is"
type textarea "x"
type textarea "It i"
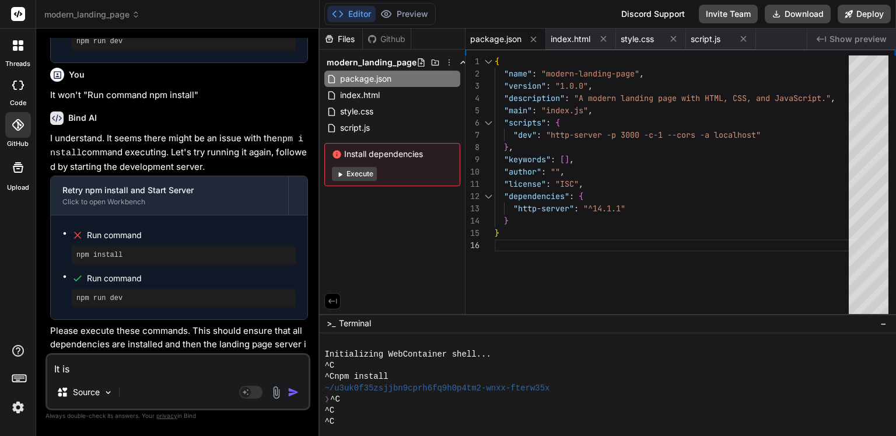
type textarea "x"
type textarea "It"
type textarea "x"
type textarea "It"
type textarea "x"
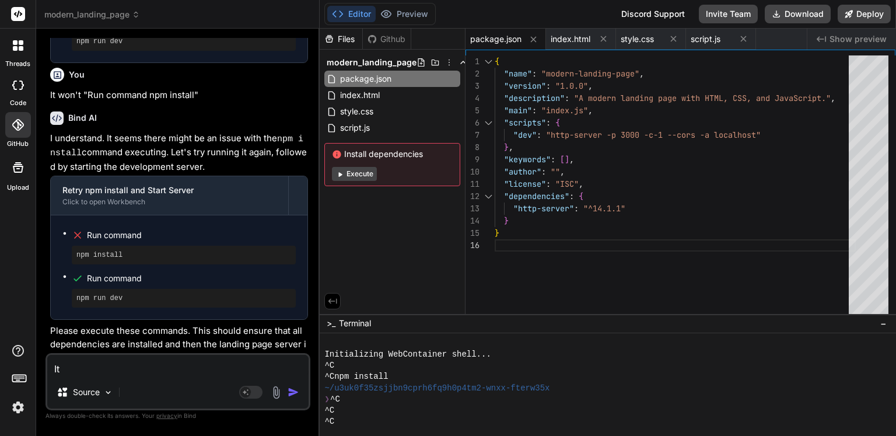
type textarea "I"
type textarea "x"
type textarea "I"
type textarea "x"
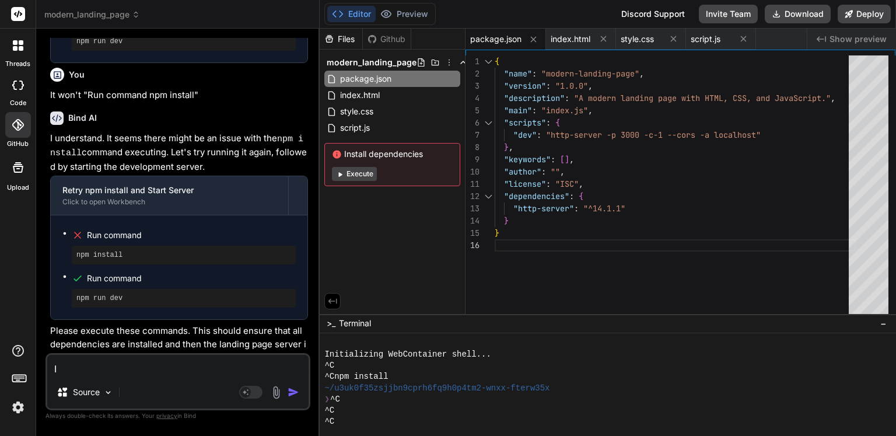
type textarea "It"
type textarea "x"
type textarea "It"
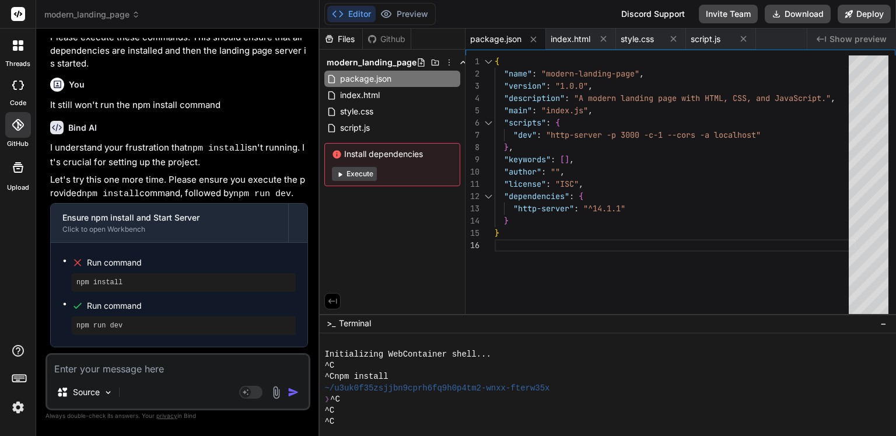
scroll to position [1373, 0]
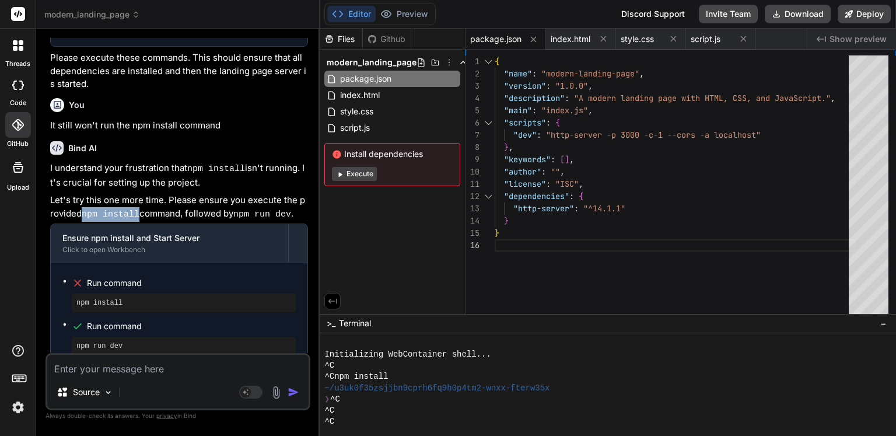
drag, startPoint x: 79, startPoint y: 198, endPoint x: 132, endPoint y: 200, distance: 53.1
click at [132, 200] on p "Let's try this one more time. Please ensure you execute the provided npm instal…" at bounding box center [179, 207] width 258 height 27
copy code "npm install"
click at [410, 417] on div "^C" at bounding box center [601, 421] width 554 height 11
click at [411, 323] on div ">_ Terminal −" at bounding box center [608, 323] width 577 height 19
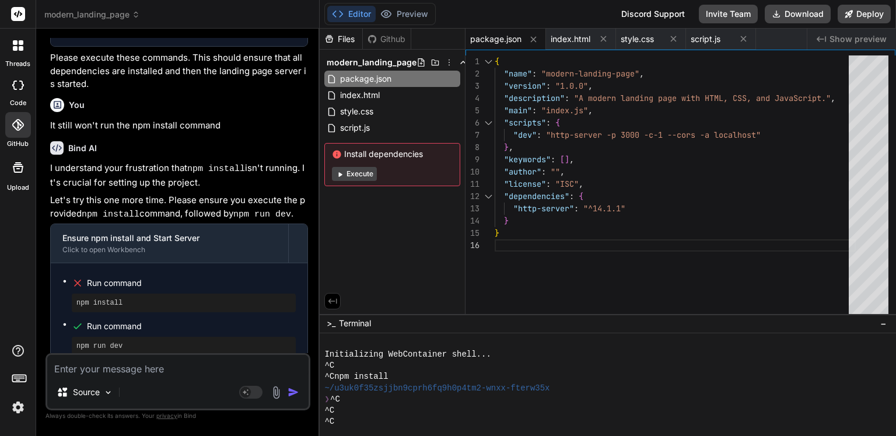
click at [158, 376] on textarea at bounding box center [177, 365] width 261 height 21
paste textarea "npm install"
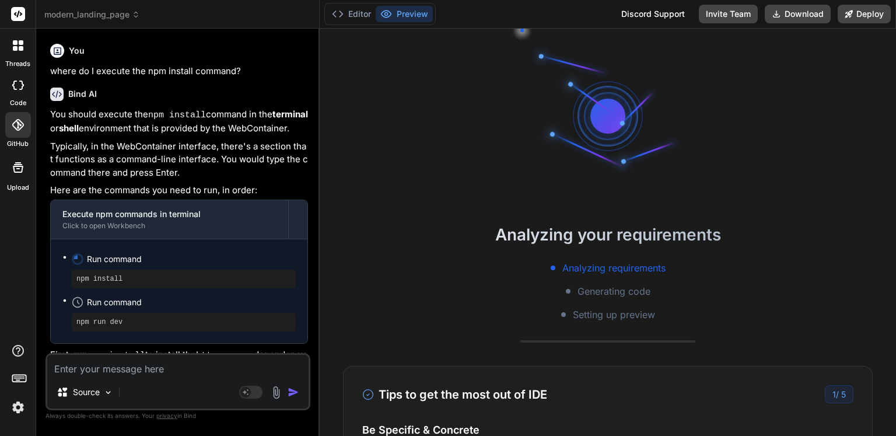
scroll to position [1781, 0]
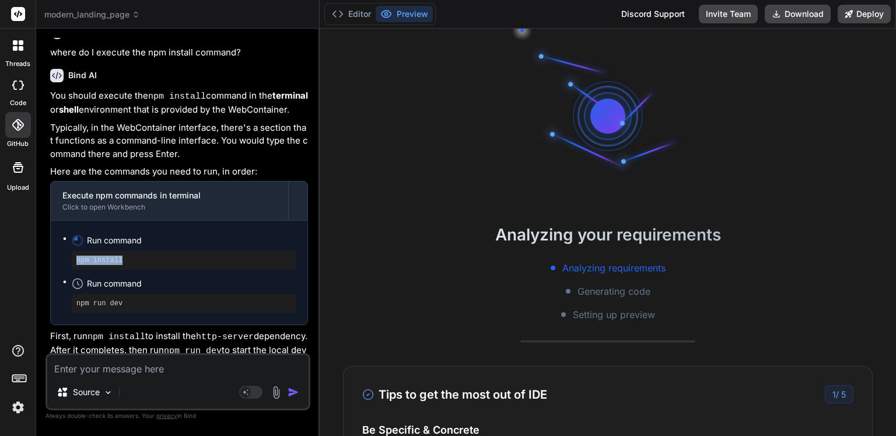
drag, startPoint x: 151, startPoint y: 236, endPoint x: 72, endPoint y: 242, distance: 79.0
click at [72, 251] on div "npm install" at bounding box center [184, 260] width 224 height 19
copy pre "npm install"
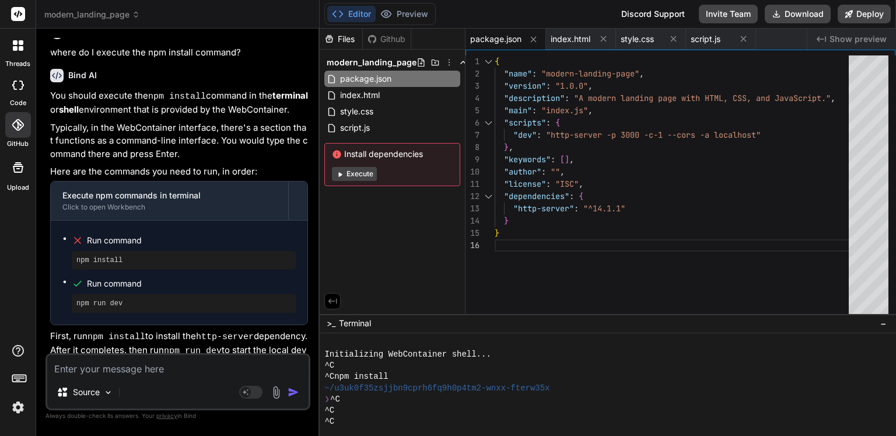
click at [329, 324] on span ">_" at bounding box center [331, 323] width 9 height 12
click at [366, 423] on div "^C" at bounding box center [601, 421] width 554 height 11
click at [355, 418] on div at bounding box center [601, 421] width 554 height 11
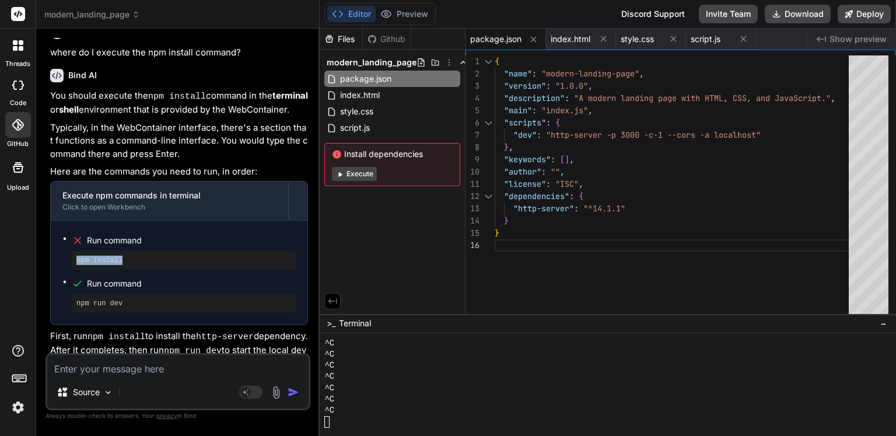
drag, startPoint x: 131, startPoint y: 244, endPoint x: 63, endPoint y: 244, distance: 67.7
click at [63, 244] on ul "Run command npm install Run command npm run dev" at bounding box center [178, 272] width 233 height 81
copy pre "npm install"
click at [332, 419] on div at bounding box center [601, 421] width 554 height 11
drag, startPoint x: 352, startPoint y: 422, endPoint x: 342, endPoint y: 412, distance: 14.4
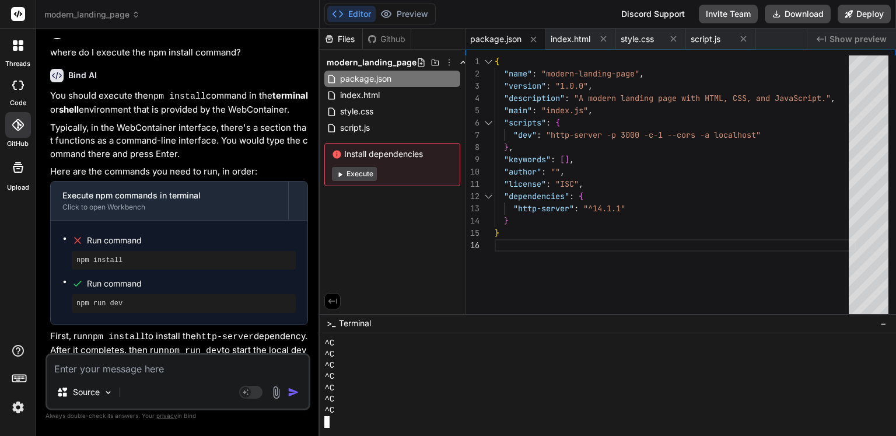
click at [342, 412] on div "^C" at bounding box center [601, 410] width 554 height 11
click at [338, 409] on div "^C" at bounding box center [601, 410] width 554 height 11
click at [402, 384] on div "^C" at bounding box center [601, 388] width 554 height 11
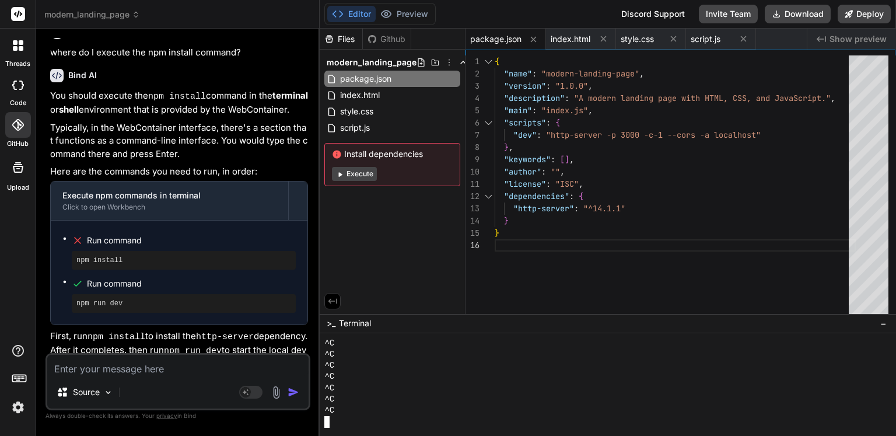
click at [347, 320] on span "Terminal" at bounding box center [355, 323] width 32 height 12
click at [329, 325] on span ">_" at bounding box center [331, 323] width 9 height 12
click at [351, 378] on div "^C" at bounding box center [601, 376] width 554 height 11
click at [351, 402] on div "^C" at bounding box center [601, 399] width 554 height 11
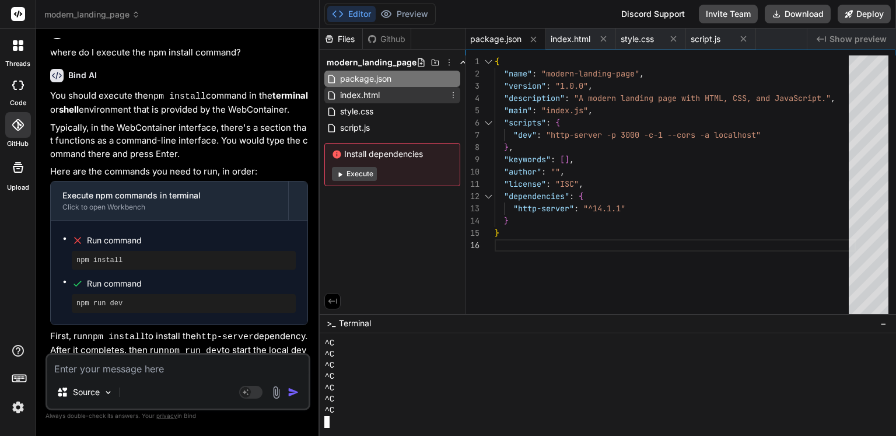
click at [363, 93] on span "index.html" at bounding box center [360, 95] width 42 height 14
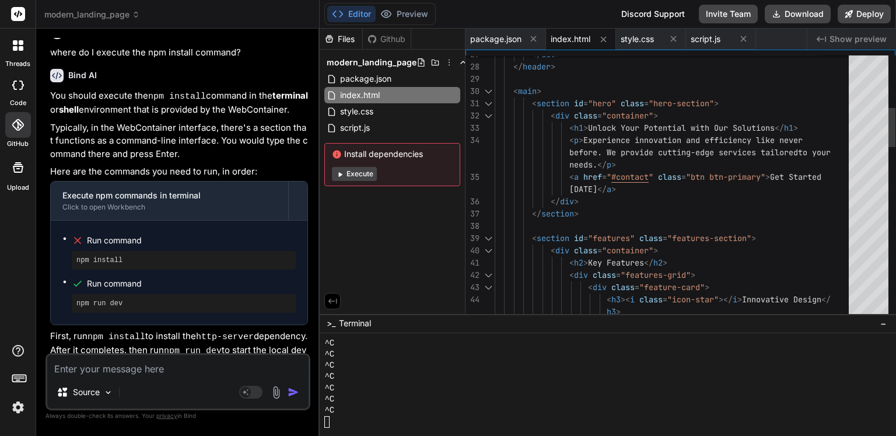
scroll to position [0, 0]
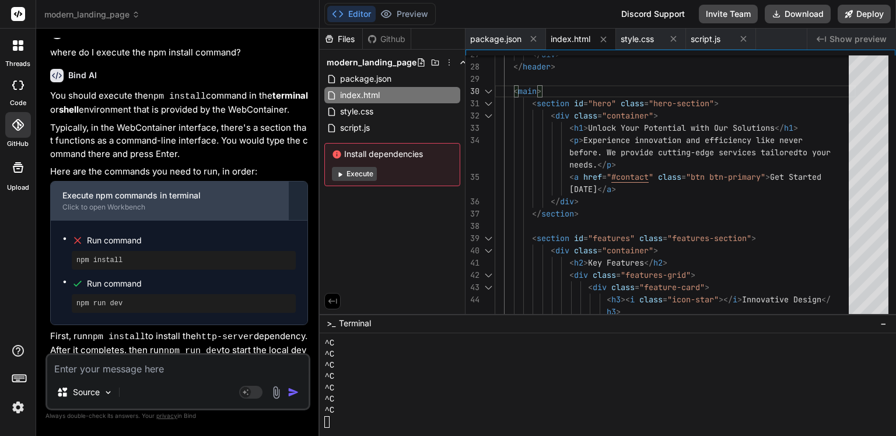
scroll to position [1723, 0]
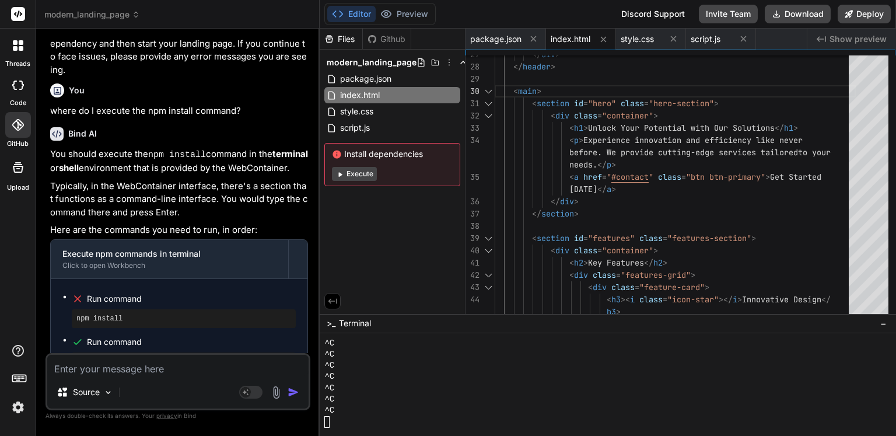
click at [331, 323] on span ">_" at bounding box center [331, 323] width 9 height 12
click at [361, 321] on span "Terminal" at bounding box center [355, 323] width 32 height 12
click at [379, 323] on div ">_ Terminal −" at bounding box center [608, 323] width 577 height 19
click at [392, 281] on div "Files Github modern_landing_page package.json index.html style.css script.js In…" at bounding box center [393, 171] width 146 height 285
click at [378, 359] on div "^C" at bounding box center [601, 354] width 554 height 11
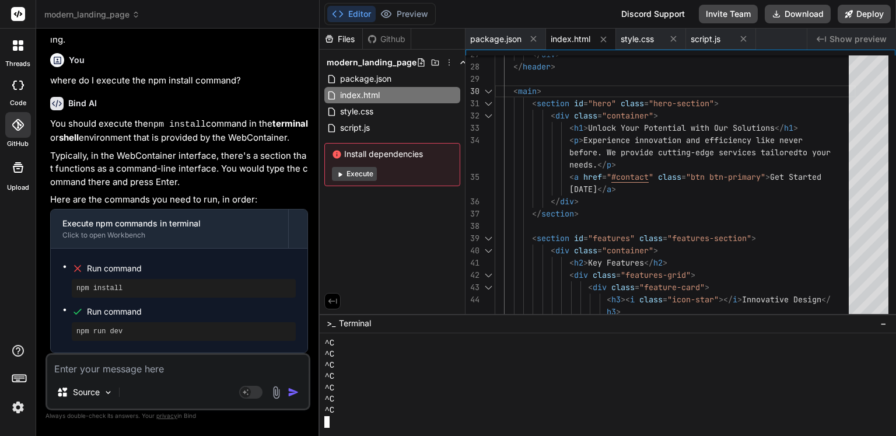
scroll to position [1781, 0]
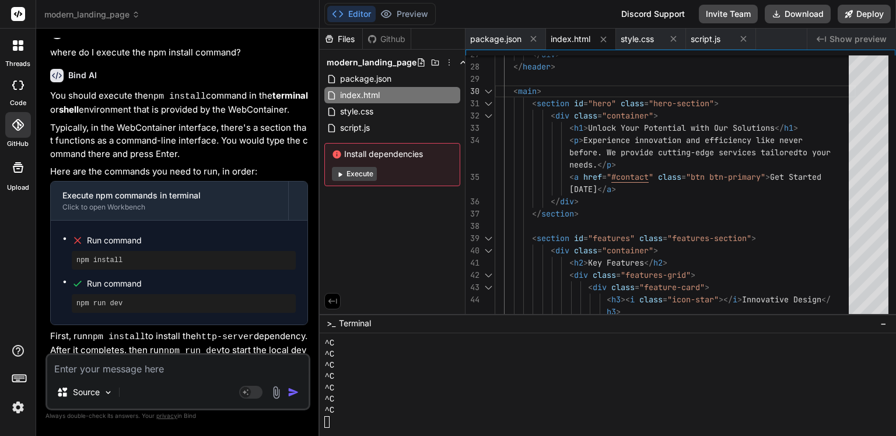
click at [130, 368] on textarea at bounding box center [177, 365] width 261 height 21
paste textarea "npm install"
click at [297, 392] on img "button" at bounding box center [294, 392] width 12 height 12
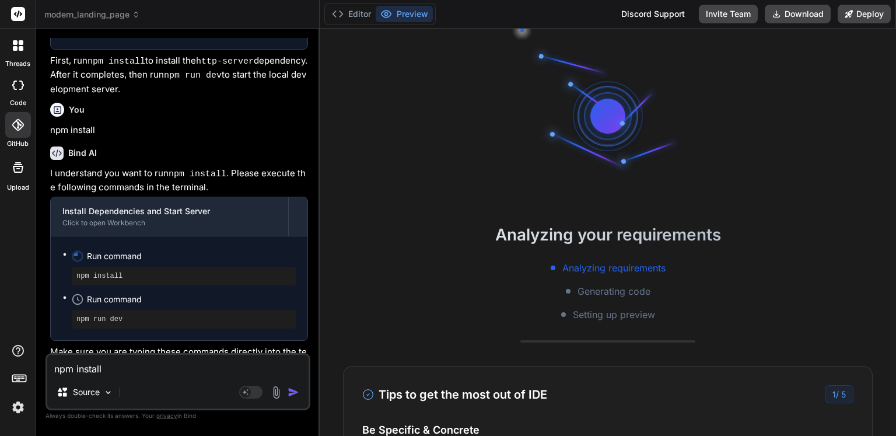
scroll to position [2068, 0]
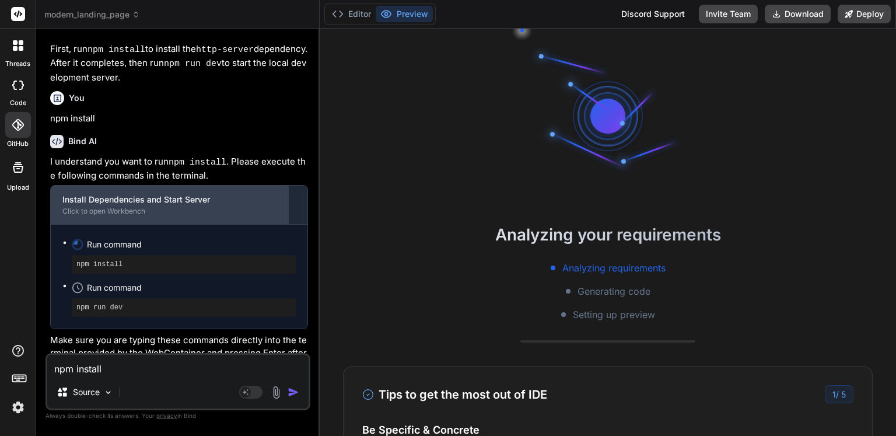
click at [131, 197] on div "Install Dependencies and Start Server Click to open Workbench" at bounding box center [170, 205] width 238 height 39
click at [134, 207] on div "Click to open Workbench" at bounding box center [169, 211] width 214 height 9
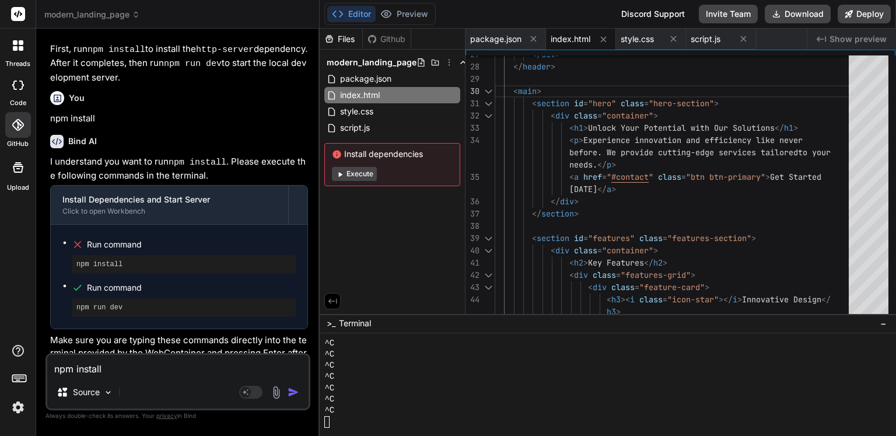
scroll to position [212, 0]
click at [165, 416] on span "privacy" at bounding box center [166, 415] width 21 height 7
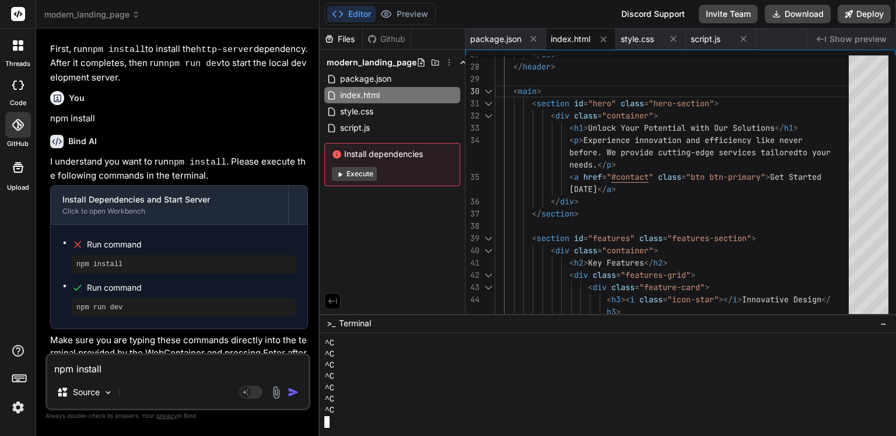
click at [381, 404] on div "^C" at bounding box center [601, 399] width 554 height 11
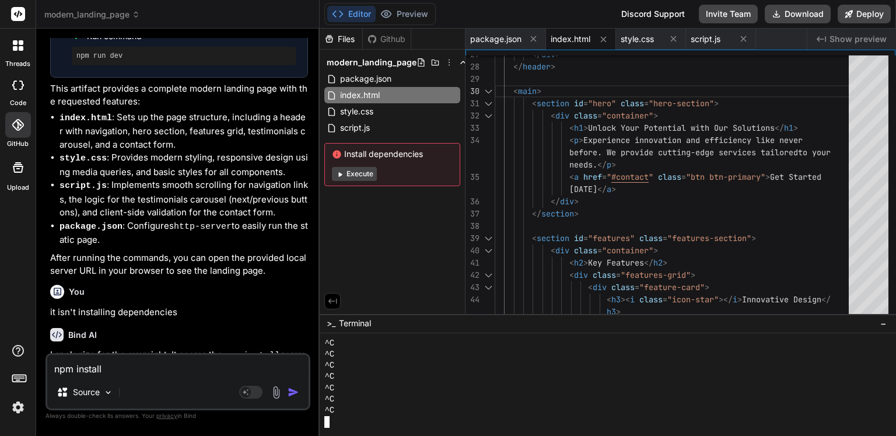
scroll to position [142, 0]
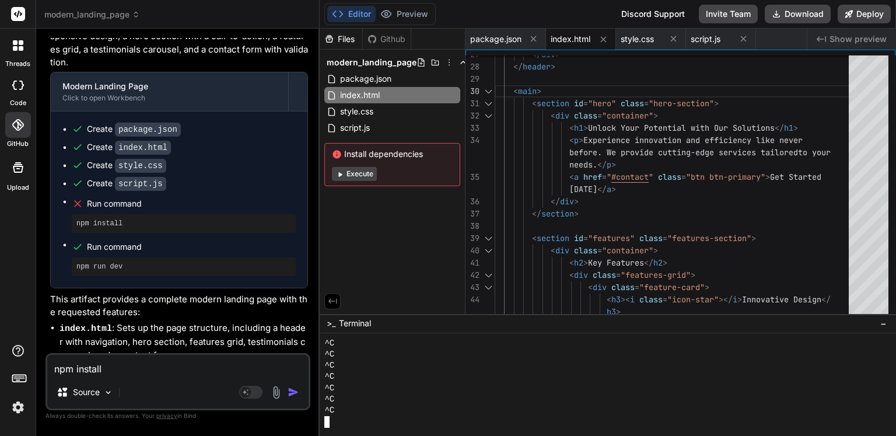
click at [13, 45] on icon at bounding box center [18, 45] width 11 height 11
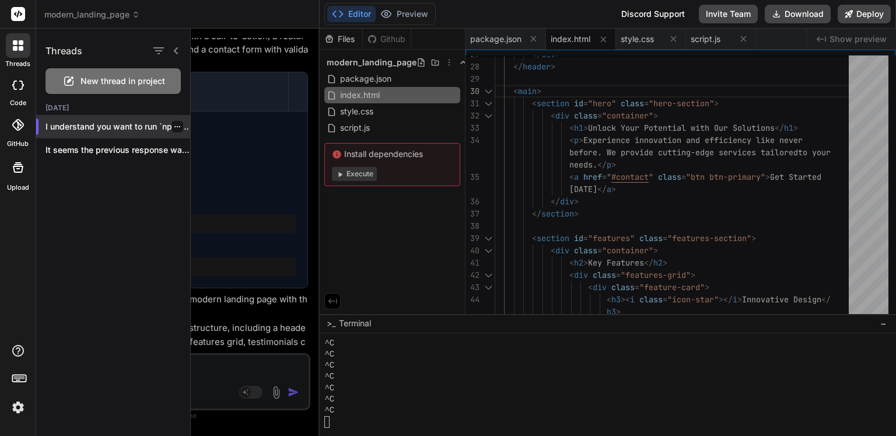
click at [82, 125] on p "I understand you want to run `npm instal..." at bounding box center [118, 127] width 145 height 12
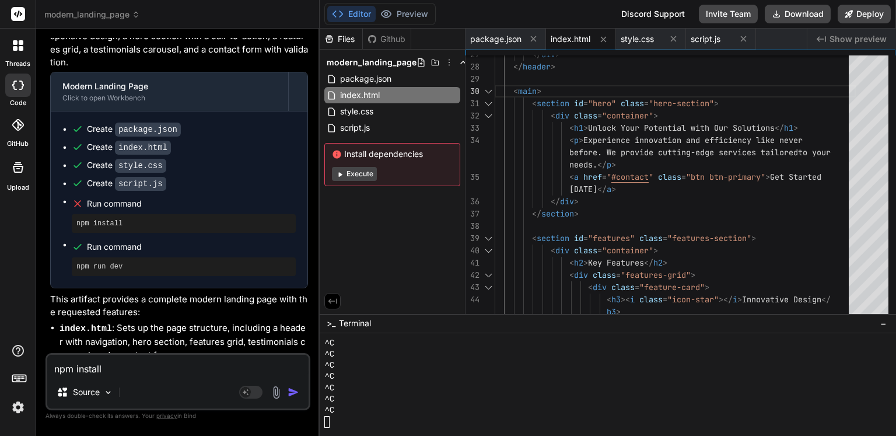
click at [26, 52] on div at bounding box center [18, 45] width 25 height 25
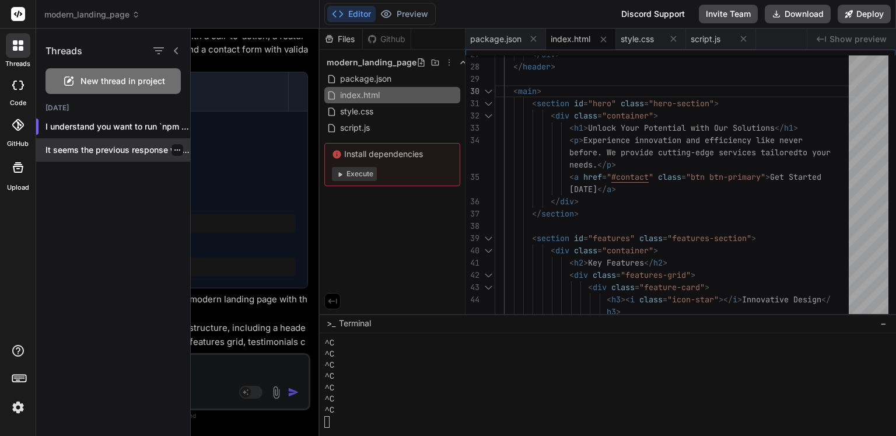
click at [79, 154] on p "It seems the previous response was truncated,..." at bounding box center [118, 150] width 145 height 12
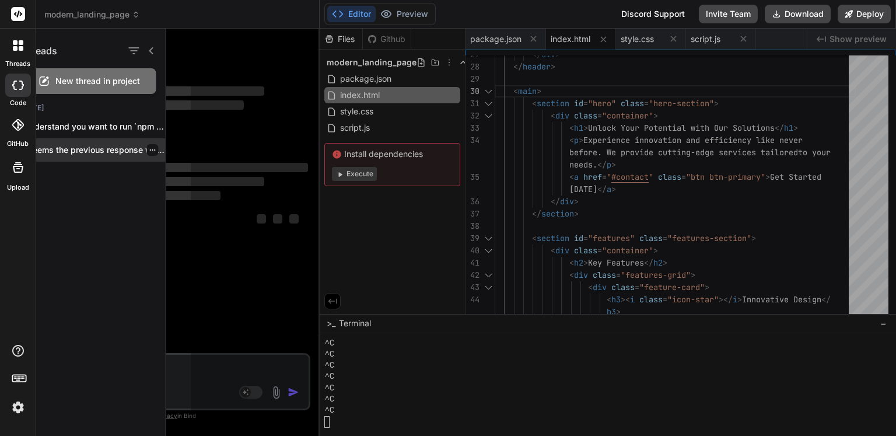
scroll to position [0, 0]
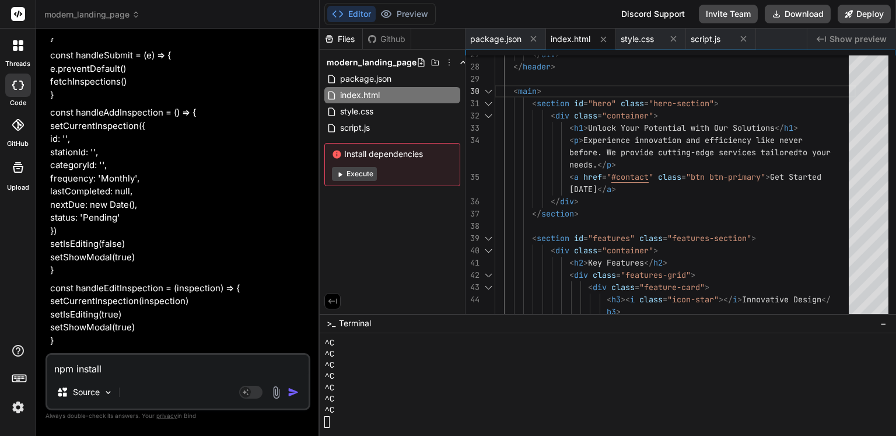
click at [114, 12] on span "modern_landing_page" at bounding box center [92, 15] width 96 height 12
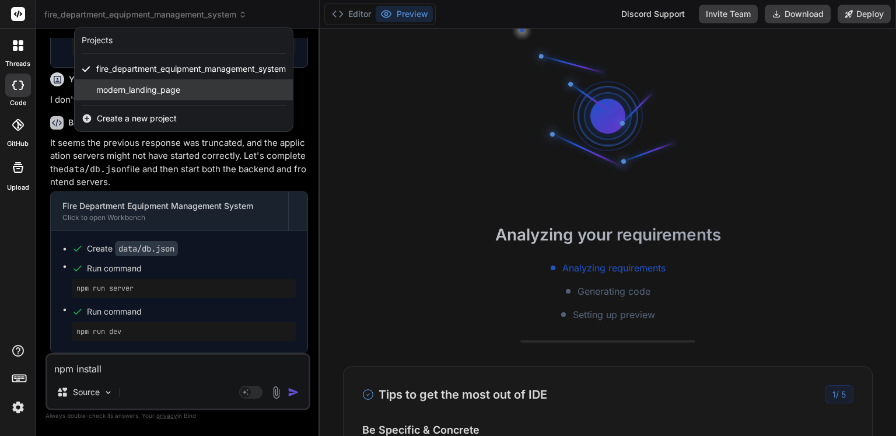
scroll to position [7667, 0]
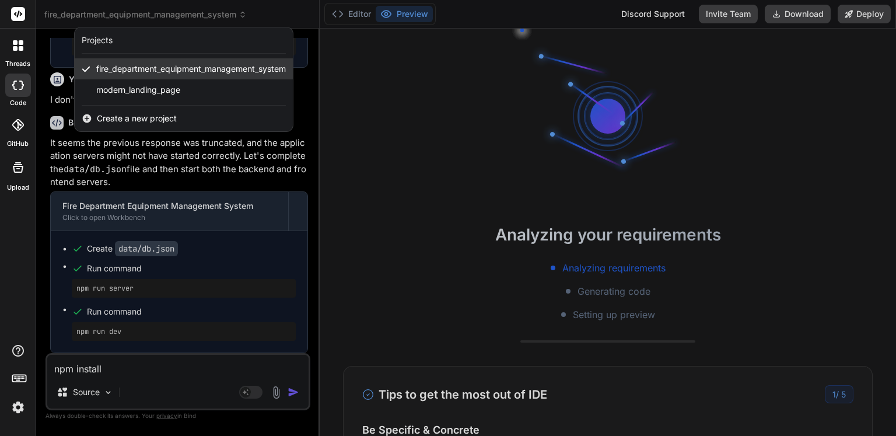
click at [138, 70] on span "fire_department_equipment_management_system" at bounding box center [191, 69] width 190 height 12
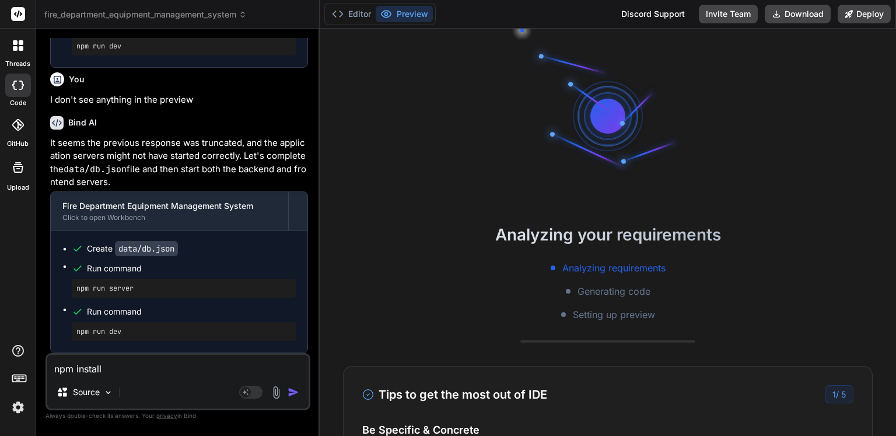
click at [119, 9] on span "fire_department_equipment_management_system" at bounding box center [145, 15] width 203 height 12
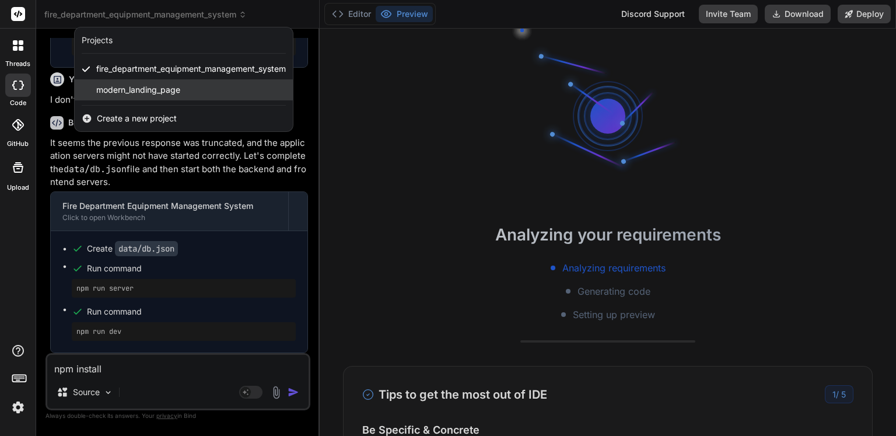
click at [110, 89] on span "modern_landing_page" at bounding box center [138, 90] width 84 height 12
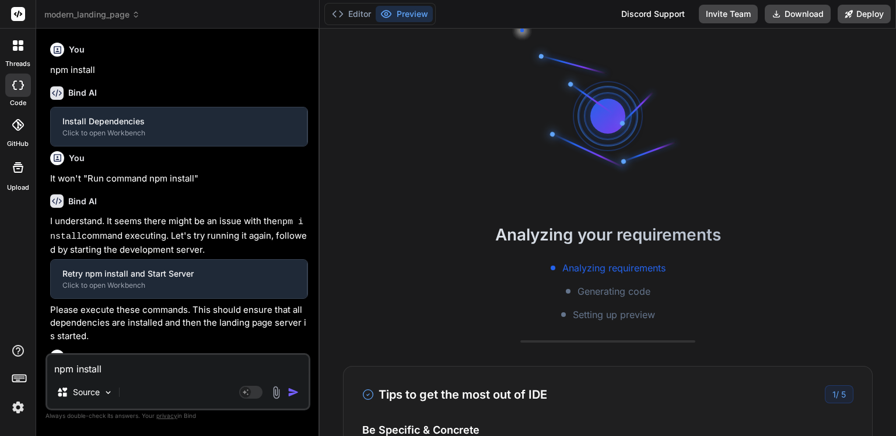
scroll to position [257, 0]
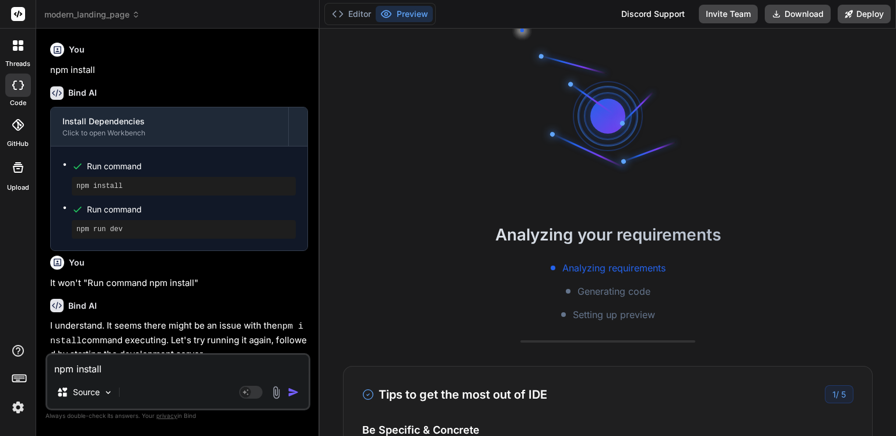
click at [114, 17] on span "modern_landing_page" at bounding box center [92, 15] width 96 height 12
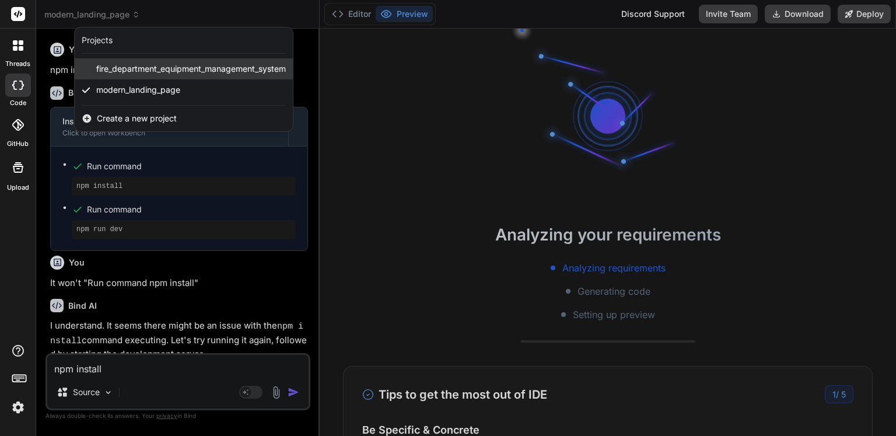
click at [105, 75] on div "fire_department_equipment_management_system" at bounding box center [184, 68] width 218 height 21
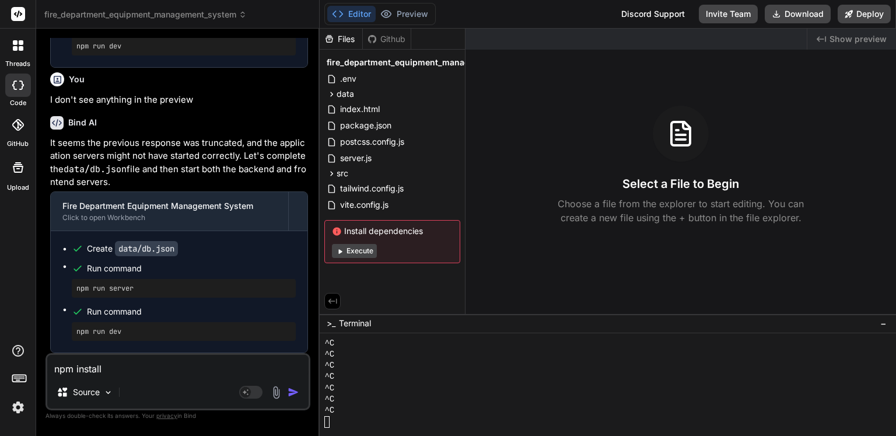
scroll to position [7972, 0]
click at [359, 250] on button "Execute" at bounding box center [354, 251] width 45 height 14
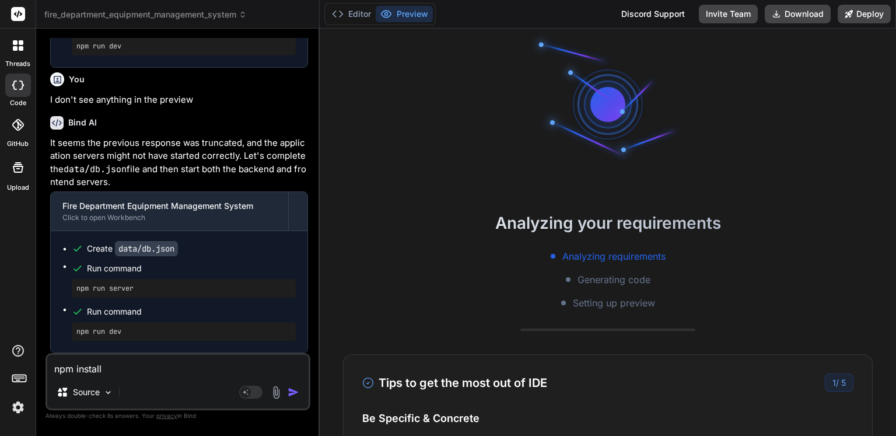
scroll to position [0, 0]
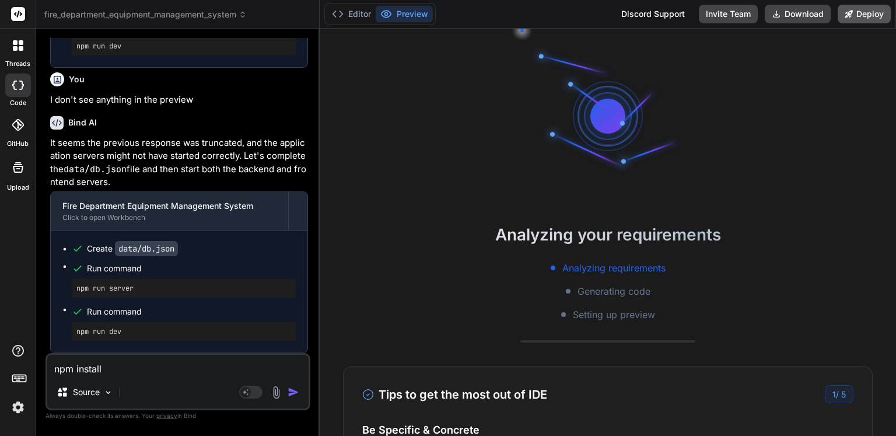
click at [872, 12] on button "Deploy" at bounding box center [864, 14] width 53 height 19
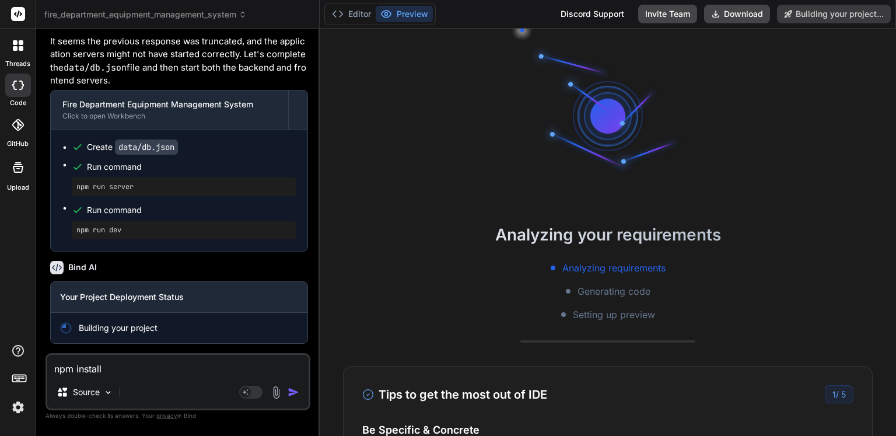
scroll to position [8306, 0]
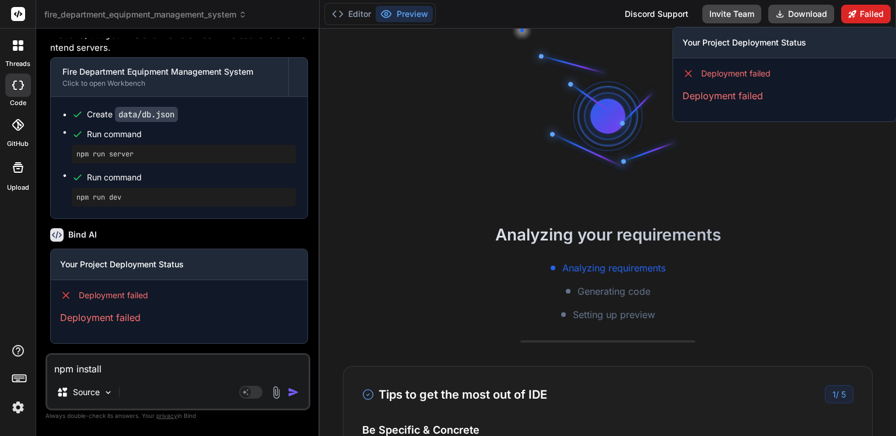
click at [872, 15] on button "Failed" at bounding box center [867, 14] width 50 height 19
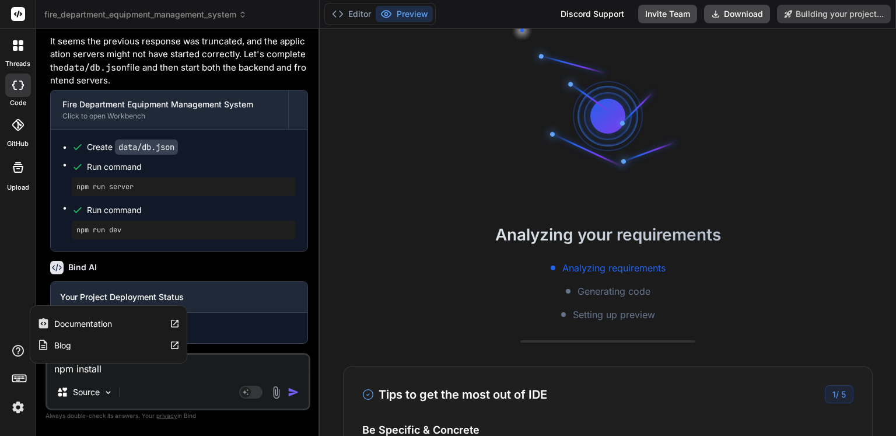
click at [19, 351] on icon at bounding box center [18, 351] width 14 height 14
click at [65, 343] on label "Blog" at bounding box center [62, 346] width 17 height 12
click at [79, 329] on label "Documentation" at bounding box center [83, 324] width 58 height 12
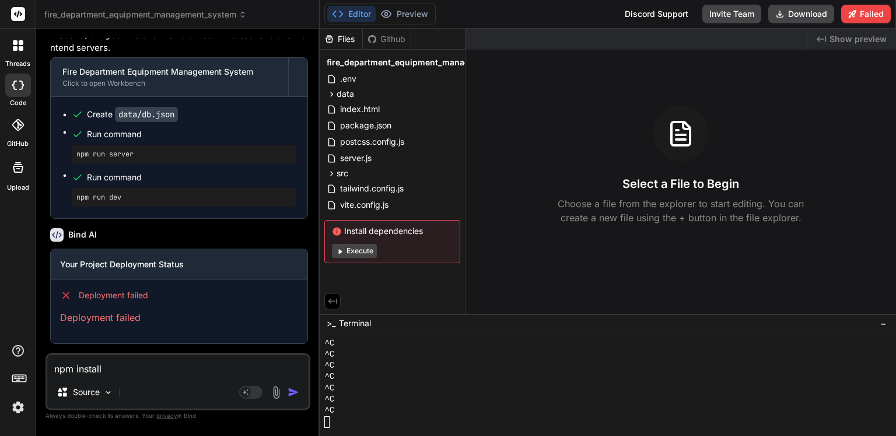
click at [343, 15] on icon at bounding box center [338, 14] width 12 height 12
click at [19, 92] on div at bounding box center [18, 85] width 26 height 23
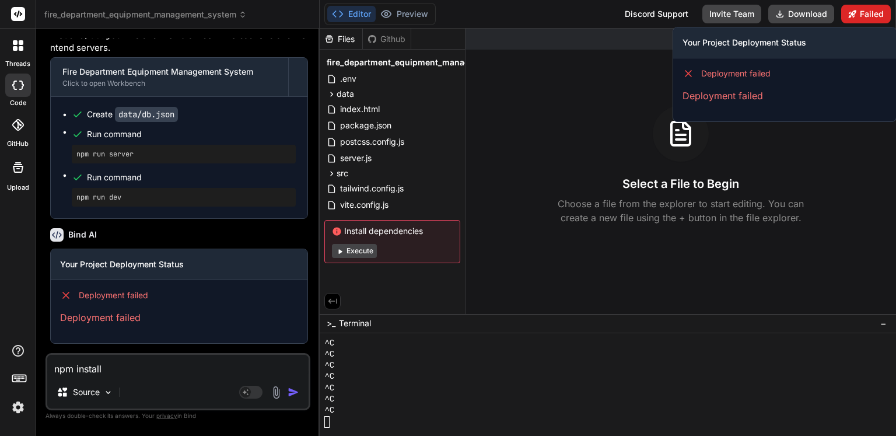
click at [873, 23] on button "Failed" at bounding box center [867, 14] width 50 height 19
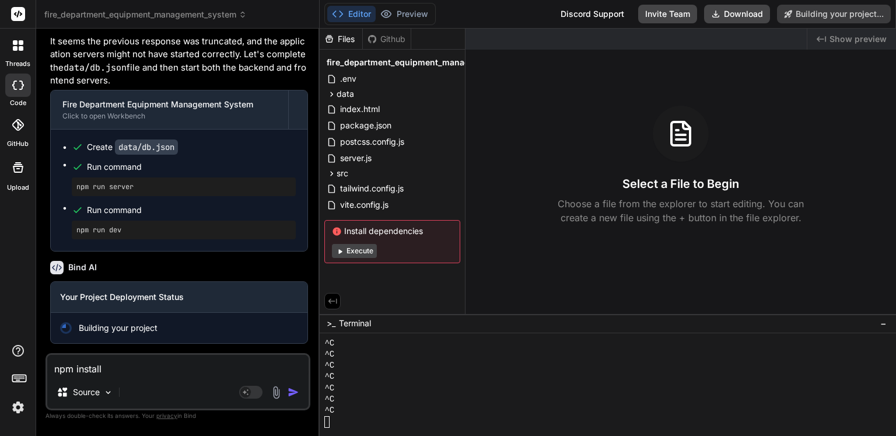
click at [378, 36] on div "Github" at bounding box center [387, 39] width 48 height 12
click at [387, 40] on div "Github" at bounding box center [387, 39] width 48 height 12
click at [840, 40] on span "Show preview" at bounding box center [858, 39] width 57 height 12
click at [806, 39] on div at bounding box center [636, 39] width 341 height 21
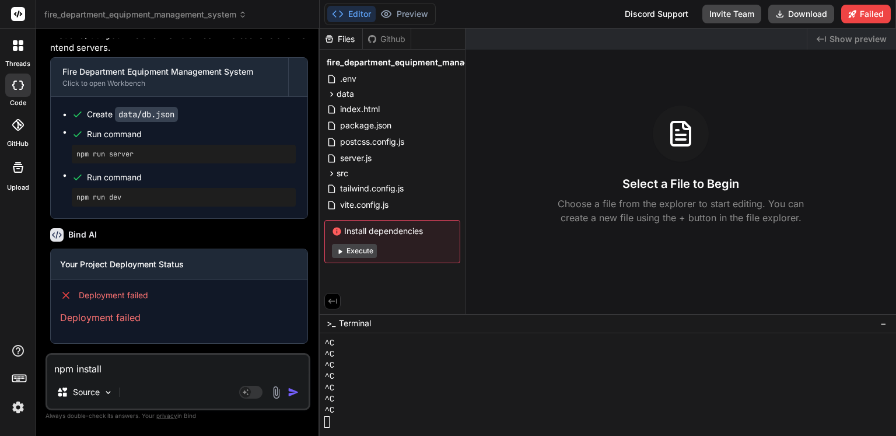
scroll to position [8339, 0]
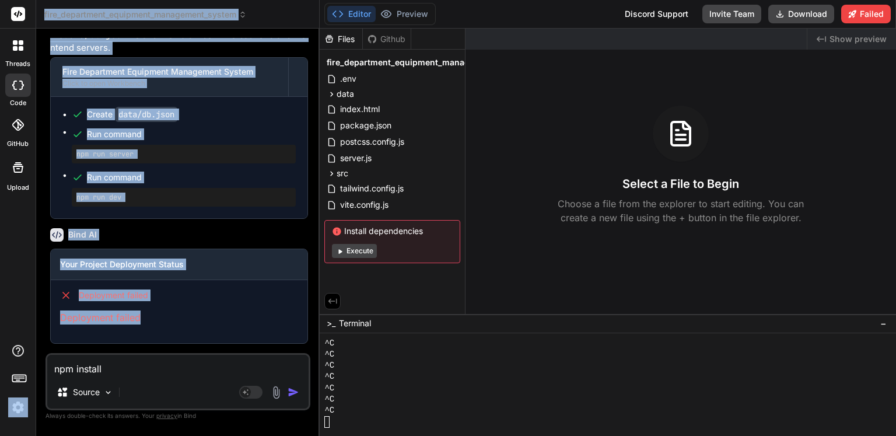
drag, startPoint x: 155, startPoint y: 317, endPoint x: 27, endPoint y: 305, distance: 127.8
click at [27, 305] on div "threads code GitHub Upload fire_department_equipment_management_system Created …" at bounding box center [448, 218] width 896 height 436
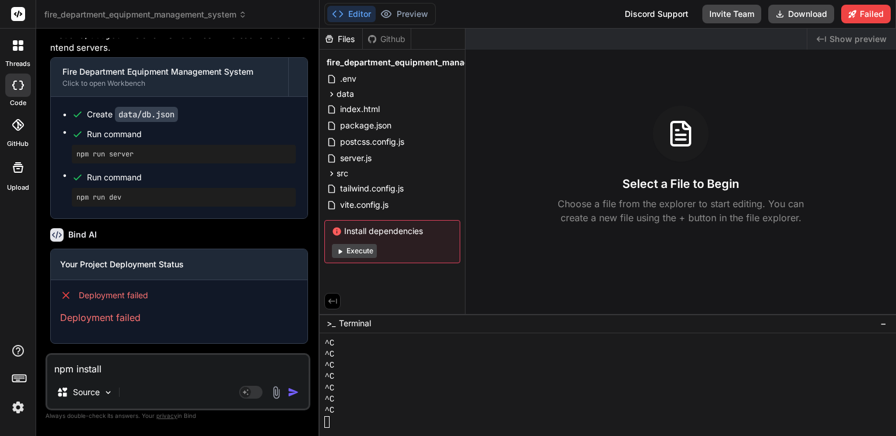
click at [28, 304] on div "threads code GitHub Upload" at bounding box center [18, 218] width 36 height 436
drag, startPoint x: 143, startPoint y: 327, endPoint x: 61, endPoint y: 308, distance: 84.1
click at [61, 308] on div "Deployment failed Deployment failed" at bounding box center [179, 307] width 257 height 54
copy p "Deployment failed"
click at [150, 366] on textarea "npm install" at bounding box center [177, 365] width 261 height 21
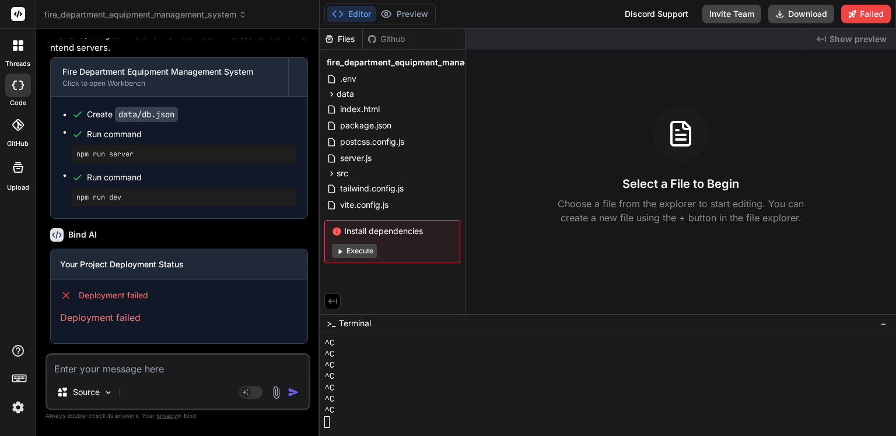
paste textarea "Deployment failed"
click at [107, 393] on img at bounding box center [108, 393] width 10 height 10
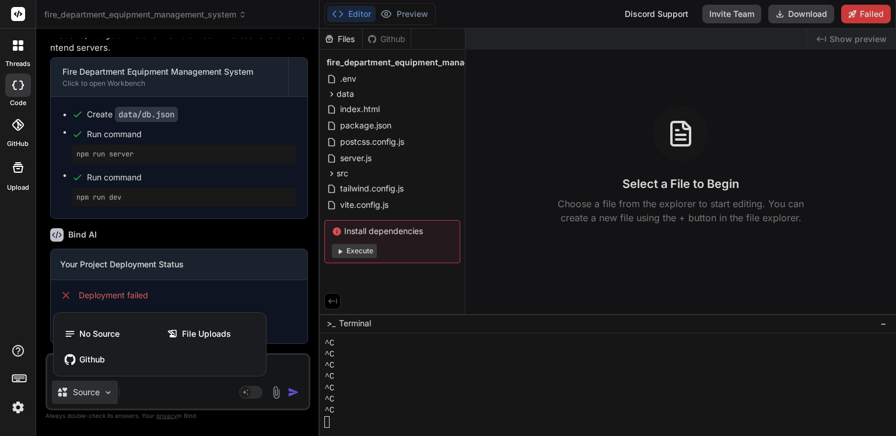
click at [156, 403] on div at bounding box center [448, 218] width 896 height 436
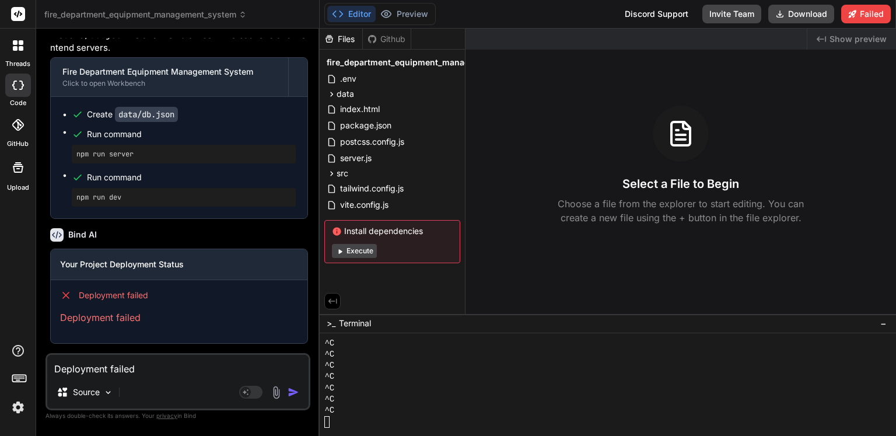
click at [291, 389] on img "button" at bounding box center [294, 392] width 12 height 12
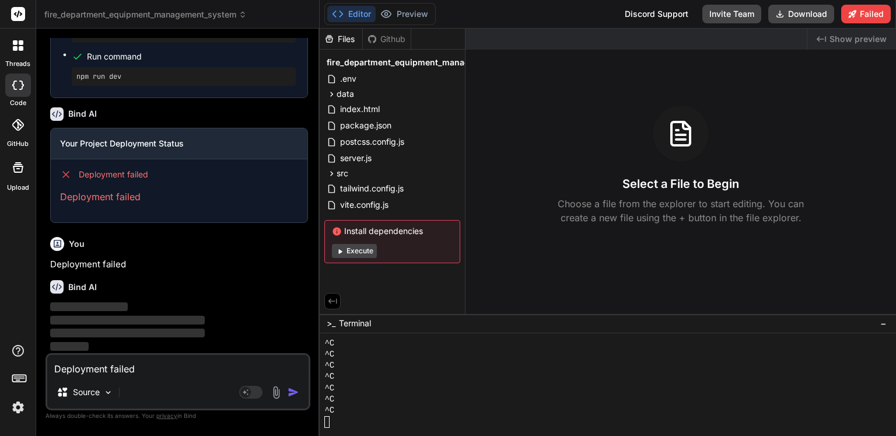
scroll to position [8460, 0]
click at [87, 394] on p "Source" at bounding box center [86, 392] width 27 height 12
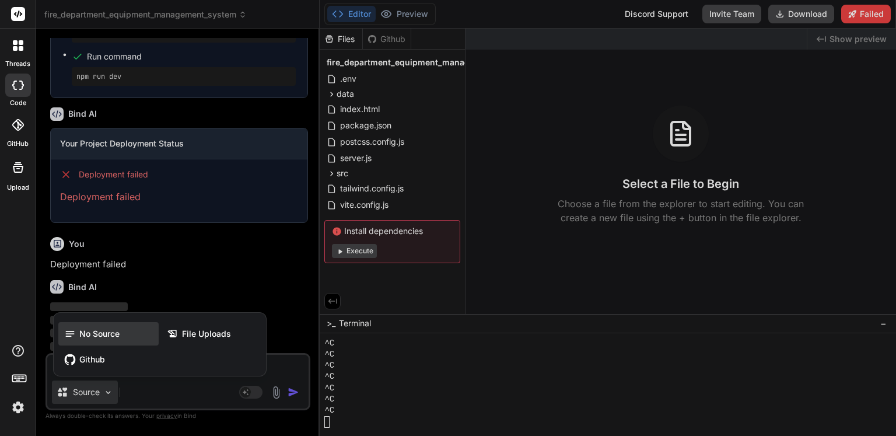
click at [104, 337] on span "No Source" at bounding box center [99, 334] width 40 height 12
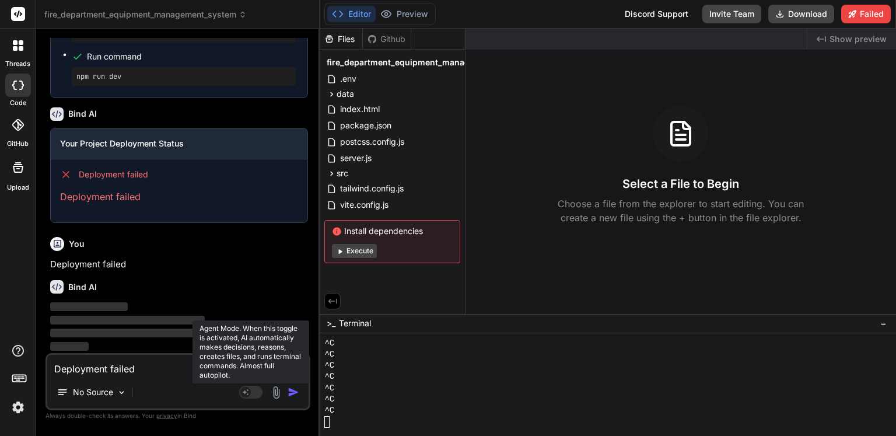
click at [253, 394] on rect at bounding box center [250, 392] width 23 height 13
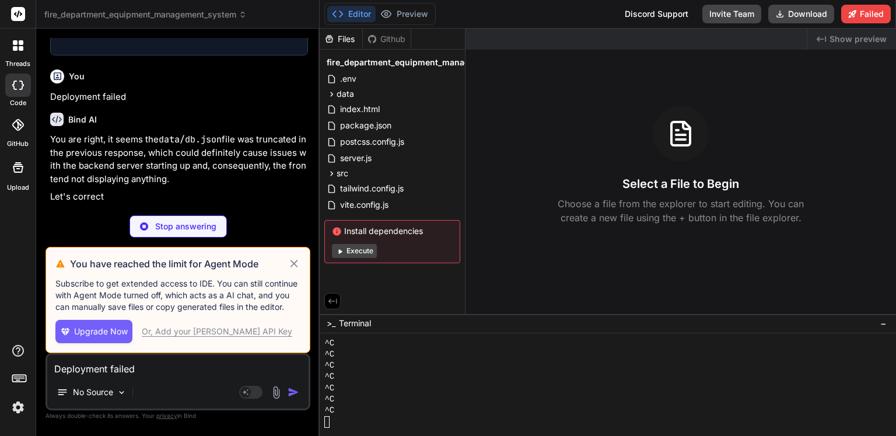
click at [201, 332] on div "Or, Add your [PERSON_NAME] API Key" at bounding box center [217, 332] width 151 height 12
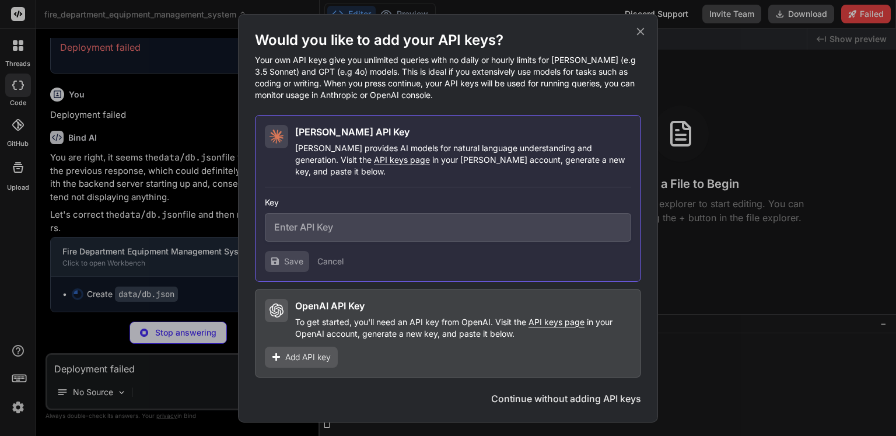
click at [0, 358] on div "Would you like to add your API keys? Your own API keys give you unlimited queri…" at bounding box center [448, 218] width 896 height 436
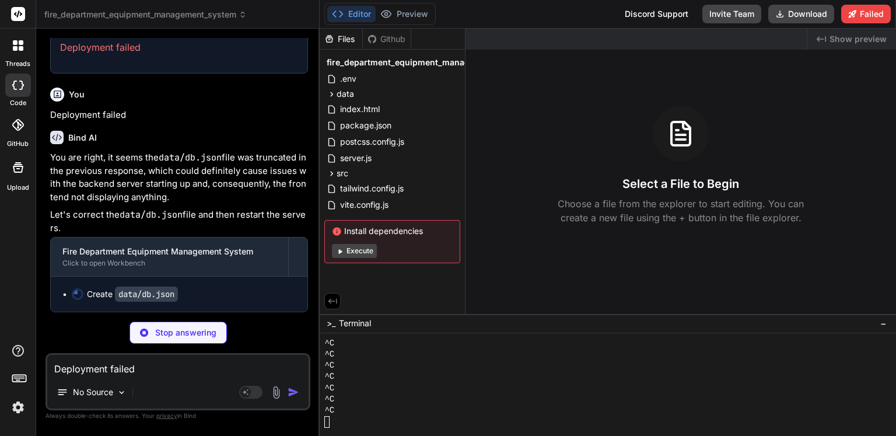
scroll to position [8609, 0]
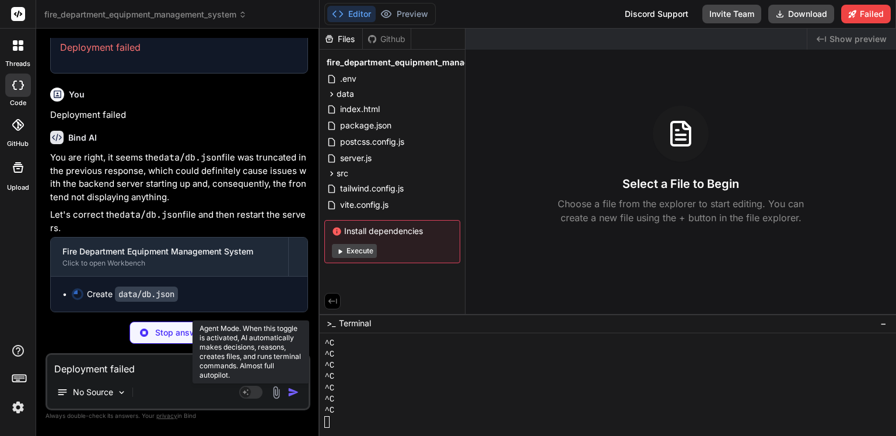
click at [245, 392] on icon at bounding box center [246, 392] width 6 height 6
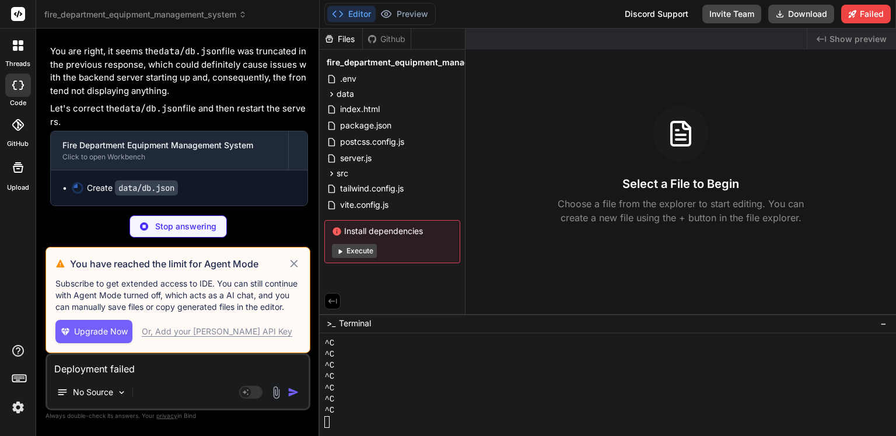
click at [223, 333] on div "Or, Add your [PERSON_NAME] API Key" at bounding box center [217, 332] width 151 height 12
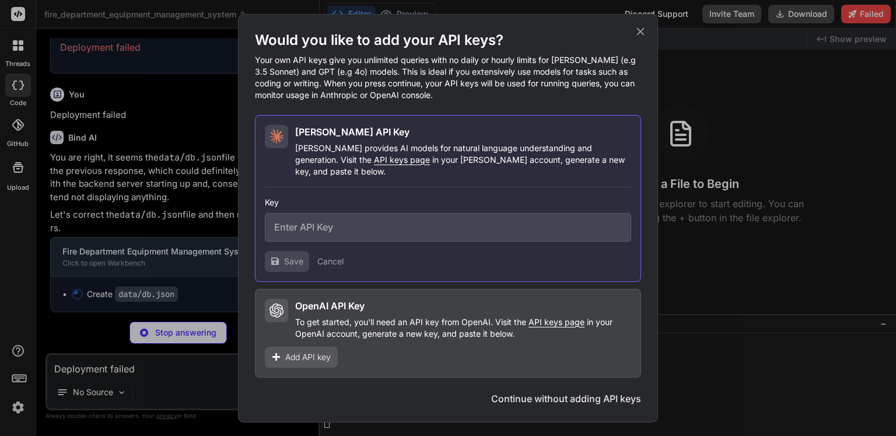
click at [388, 222] on input "text" at bounding box center [448, 227] width 366 height 29
paste input "sk-ant-api03-57_pBhW1XICzkqMuqw_e79t9-pz2DY1VcxVP6Rbxj-gqZwSXHY2jGQBt2wKNuNmpqY…"
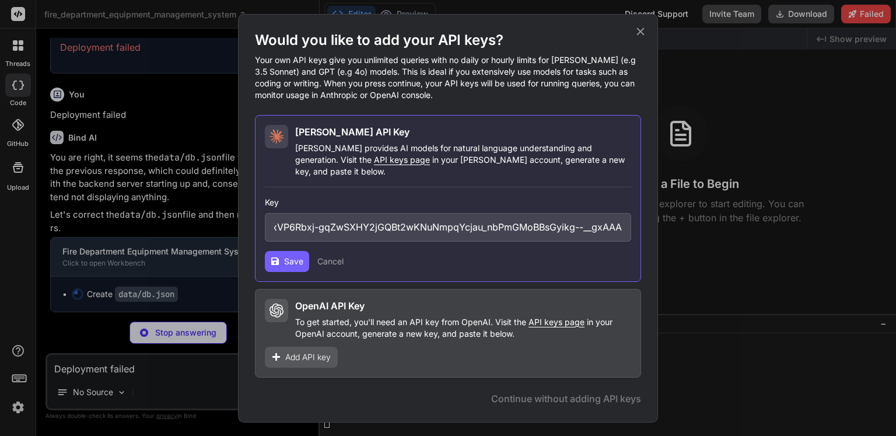
click at [296, 256] on span "Save" at bounding box center [293, 262] width 19 height 12
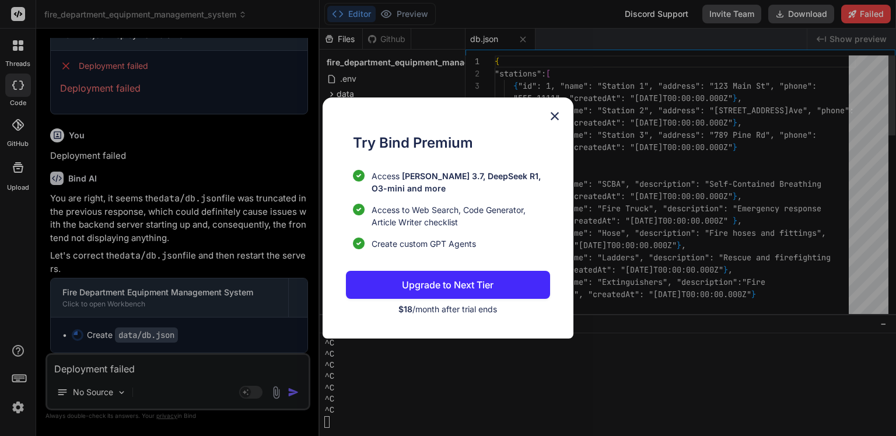
scroll to position [8609, 0]
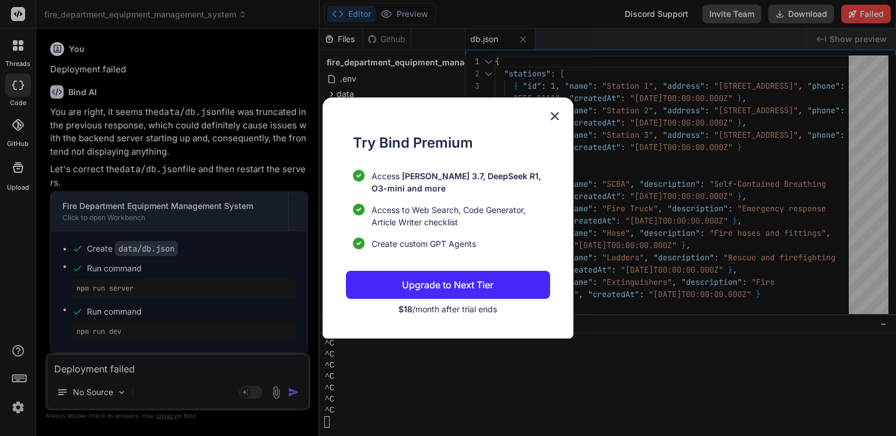
click at [554, 110] on img at bounding box center [555, 116] width 14 height 14
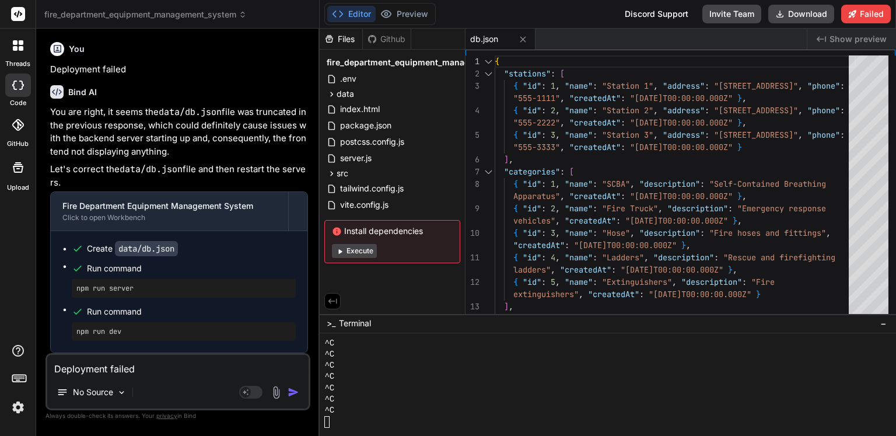
scroll to position [8655, 0]
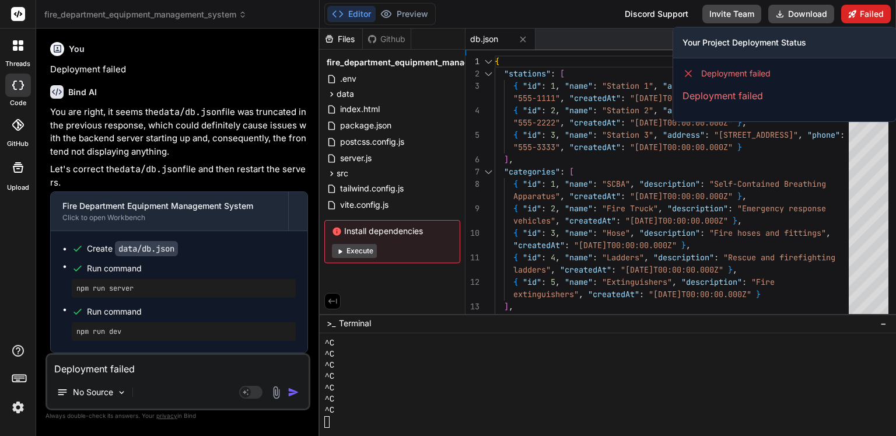
click at [877, 12] on button "Failed" at bounding box center [867, 14] width 50 height 19
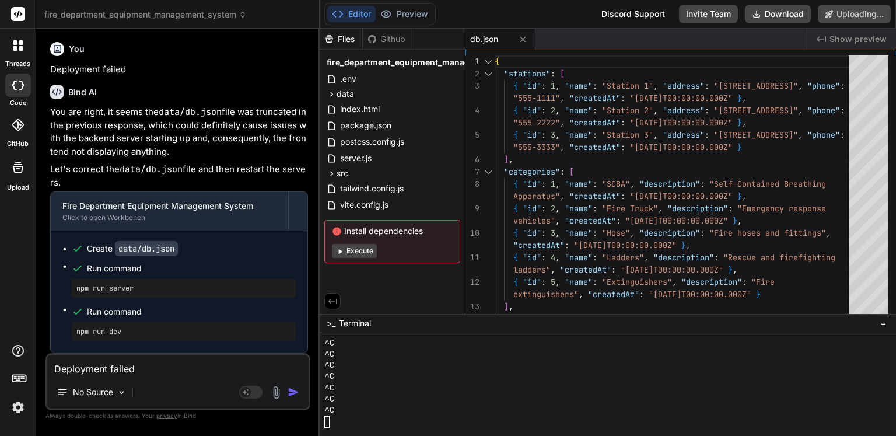
scroll to position [8623, 0]
